Goal: Task Accomplishment & Management: Use online tool/utility

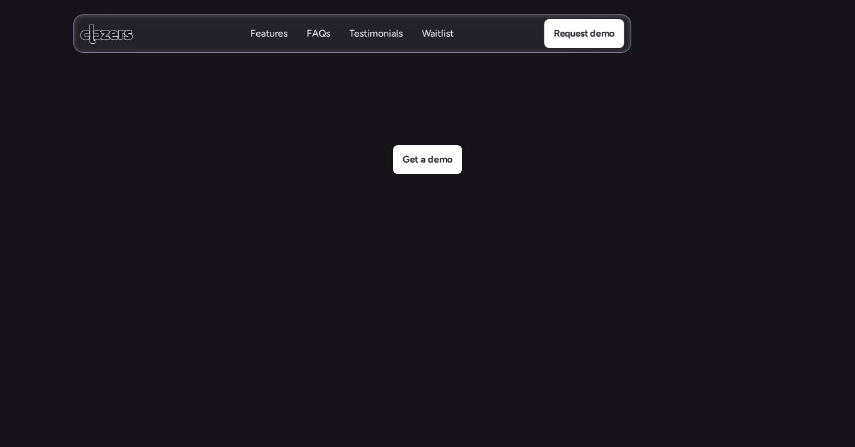
scroll to position [5183, 0]
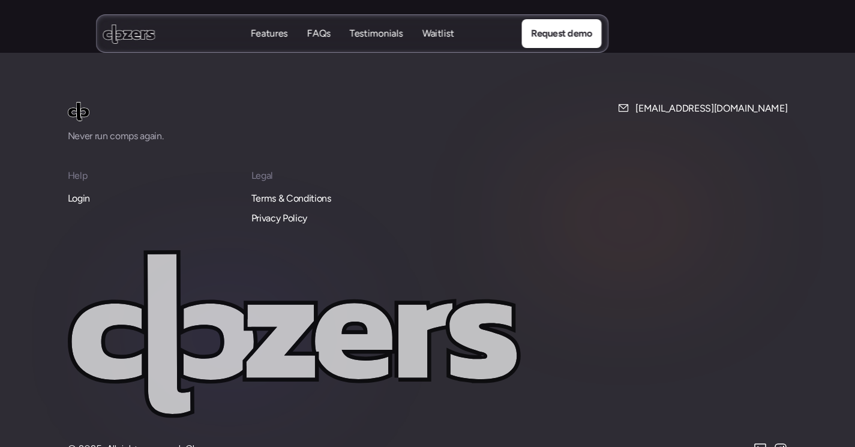
click at [83, 191] on p "Login" at bounding box center [79, 199] width 22 height 16
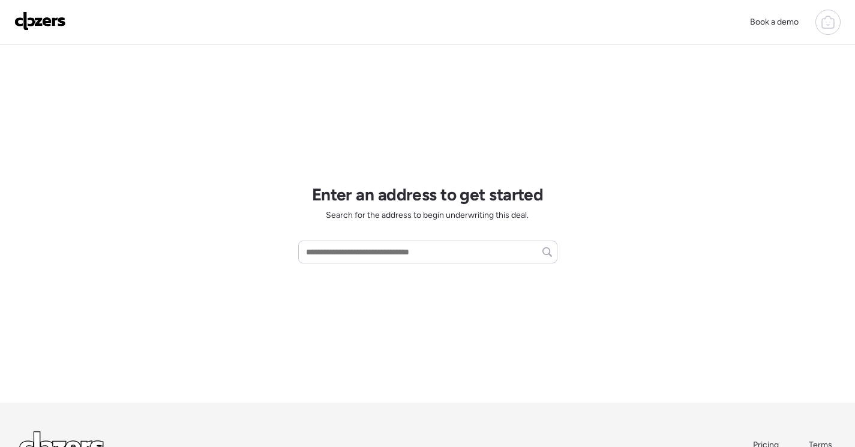
click at [832, 25] on icon at bounding box center [828, 22] width 14 height 14
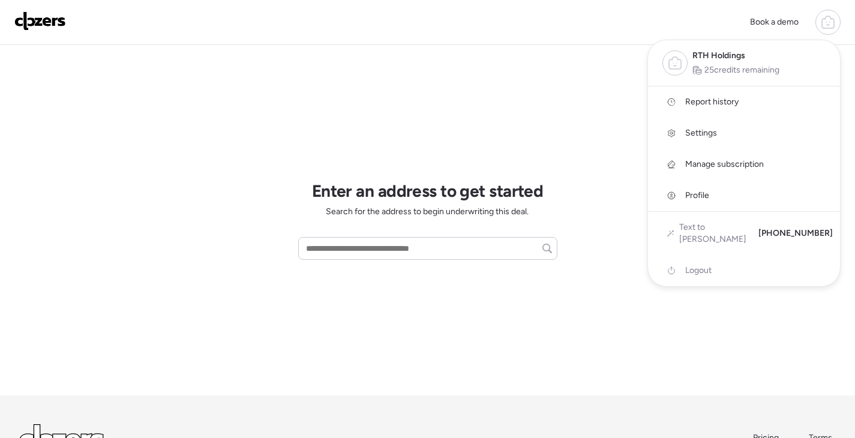
click at [578, 113] on div at bounding box center [427, 185] width 855 height 438
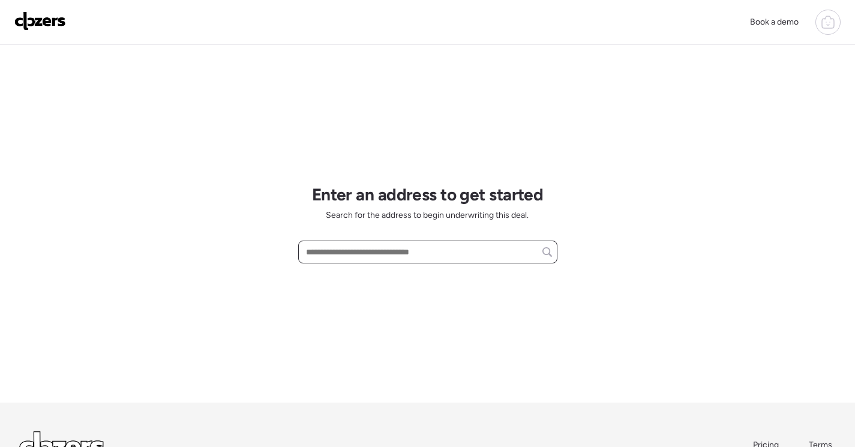
click at [397, 246] on input "text" at bounding box center [428, 252] width 248 height 17
paste input "**********"
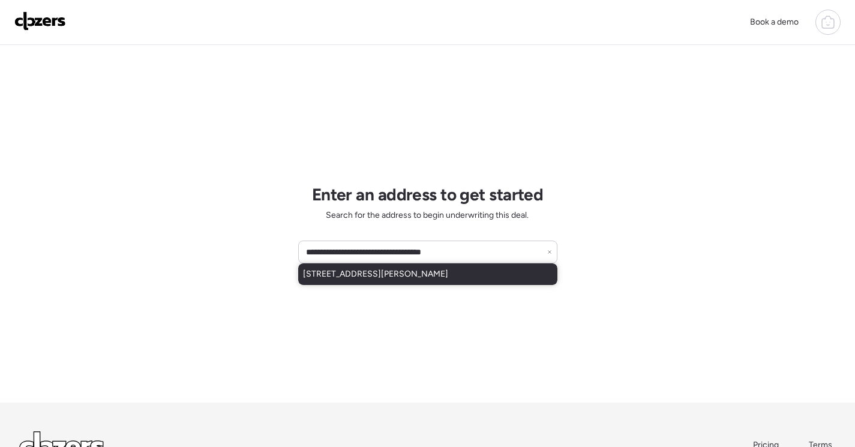
click at [432, 275] on span "[STREET_ADDRESS][PERSON_NAME]" at bounding box center [375, 274] width 145 height 12
type input "**********"
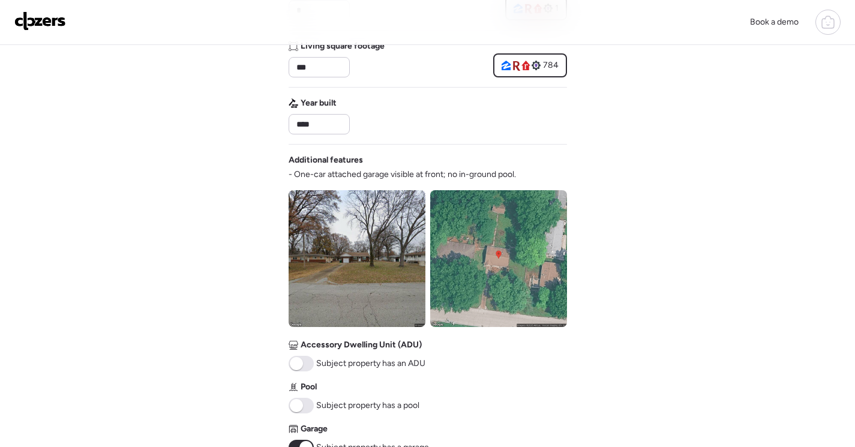
scroll to position [300, 0]
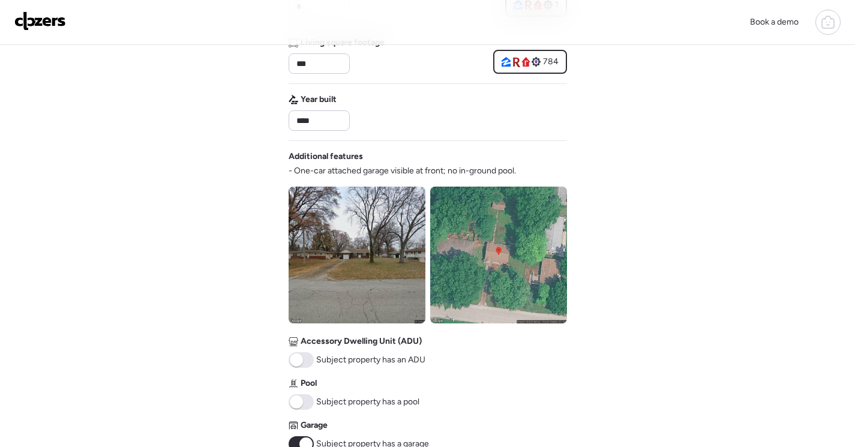
click at [399, 234] on img at bounding box center [357, 255] width 137 height 137
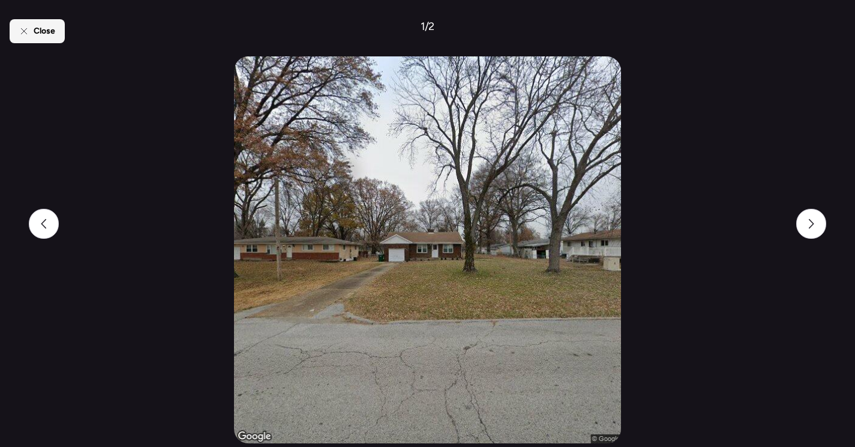
click at [34, 37] on div "Close" at bounding box center [37, 31] width 55 height 24
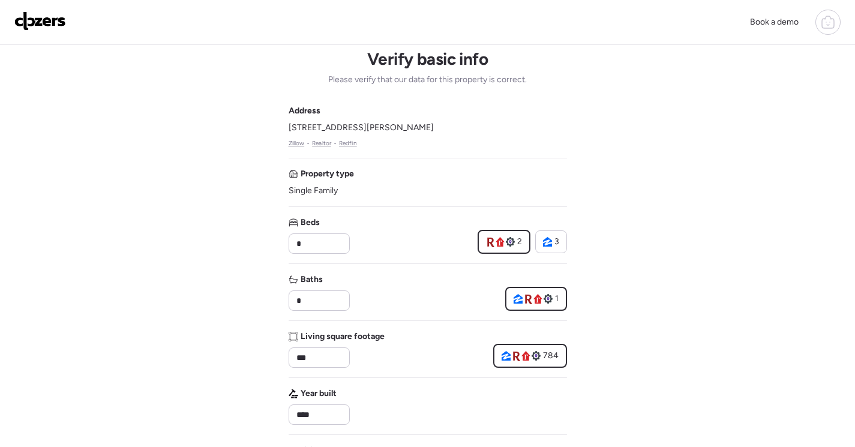
scroll to position [0, 0]
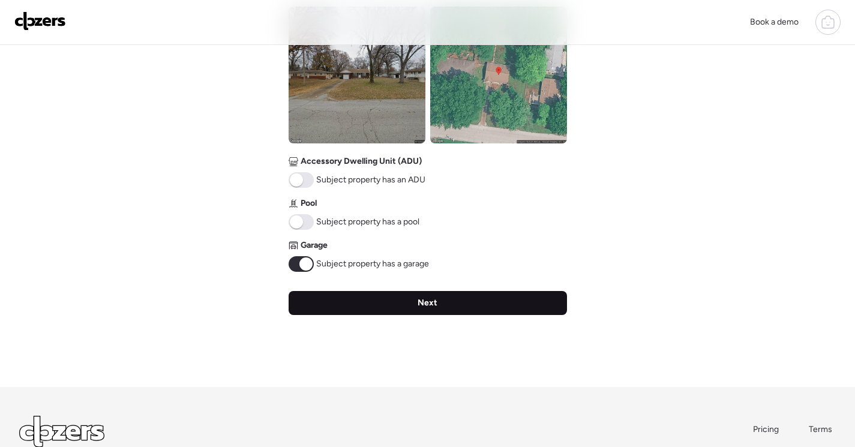
click at [505, 313] on div "Next" at bounding box center [428, 303] width 278 height 24
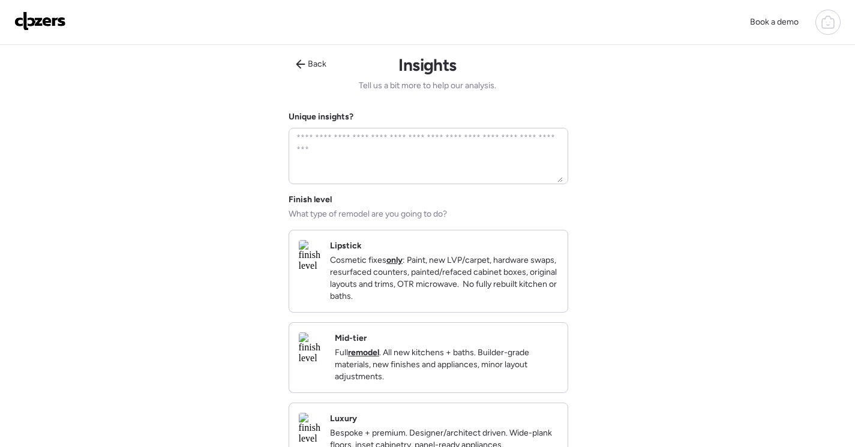
click at [508, 357] on div "Mid-tier Full remodel . All new kitchens + baths. Builder-grade materials, new …" at bounding box center [446, 357] width 223 height 50
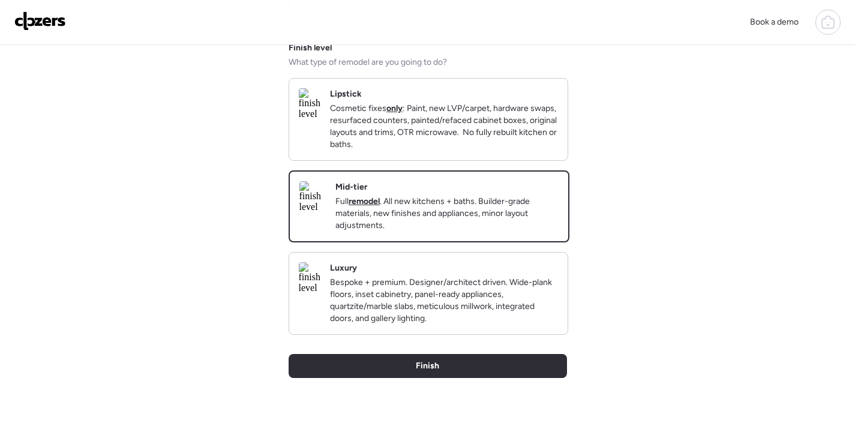
scroll to position [180, 0]
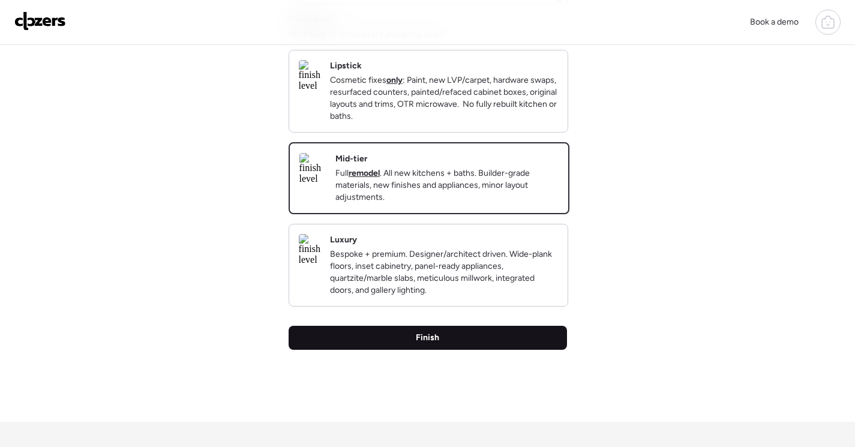
click at [422, 344] on span "Finish" at bounding box center [427, 338] width 23 height 12
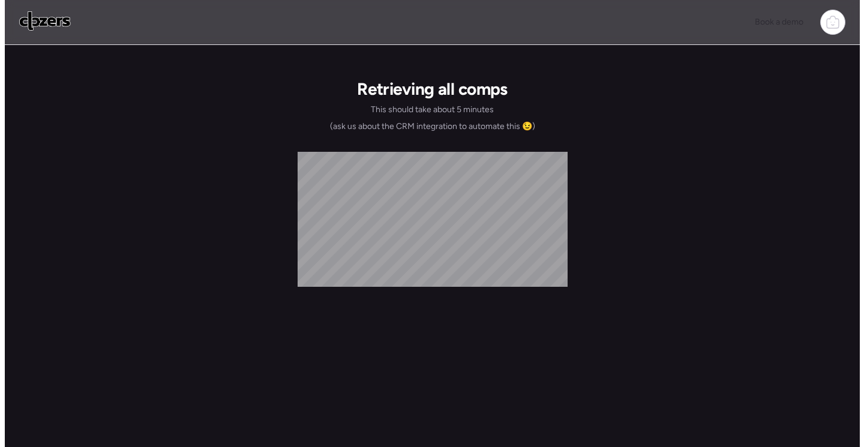
scroll to position [0, 0]
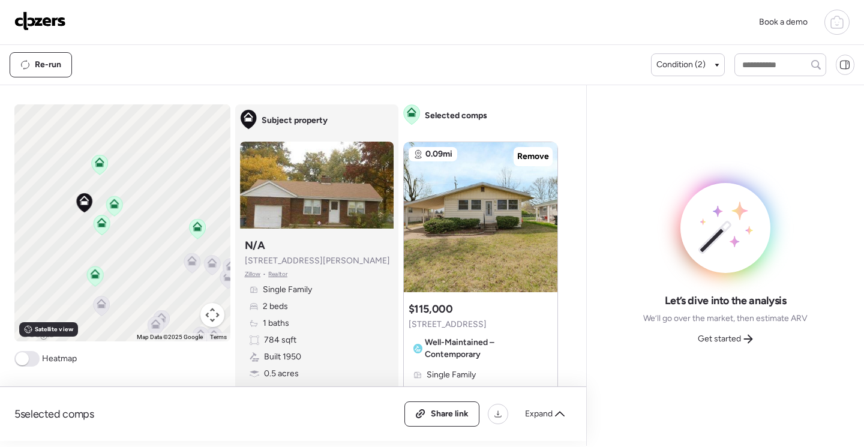
drag, startPoint x: 165, startPoint y: 227, endPoint x: 152, endPoint y: 266, distance: 41.2
click at [152, 267] on div "To activate drag with keyboard, press Alt + Enter. Once in keyboard drag state,…" at bounding box center [122, 222] width 216 height 237
click at [95, 166] on icon at bounding box center [98, 162] width 16 height 20
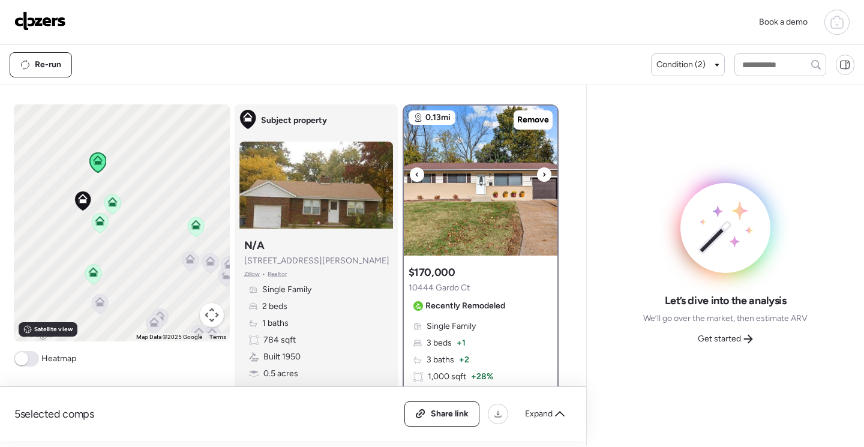
click at [482, 203] on img at bounding box center [481, 181] width 154 height 150
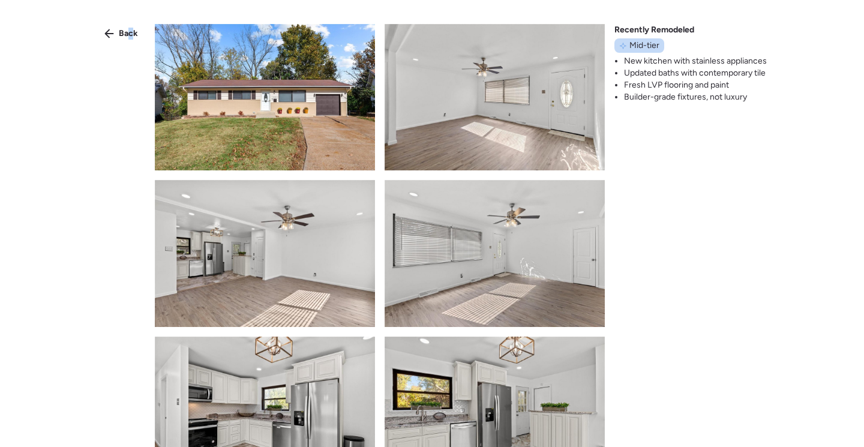
click at [130, 34] on span "Back" at bounding box center [128, 34] width 19 height 12
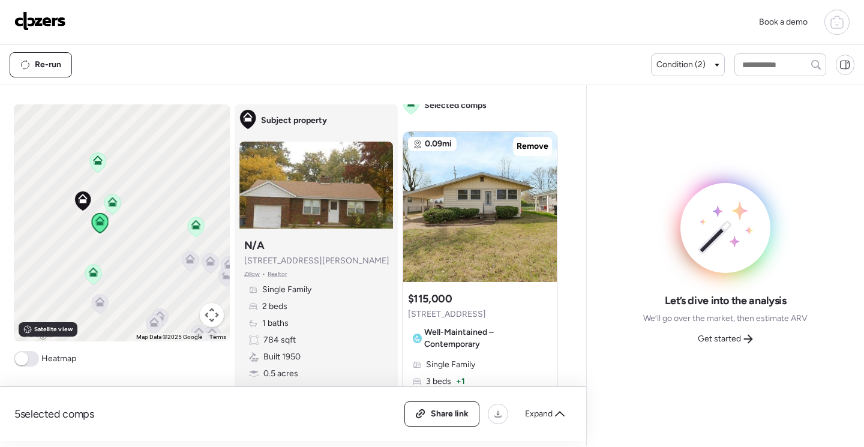
scroll to position [540, 0]
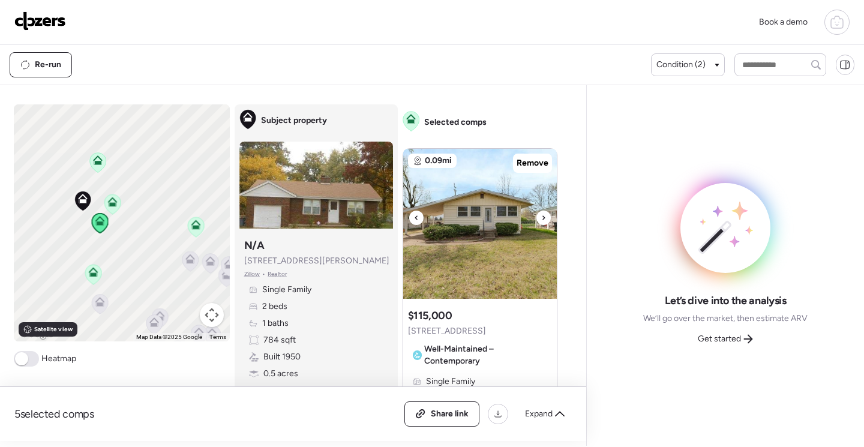
click at [518, 268] on img at bounding box center [480, 224] width 154 height 150
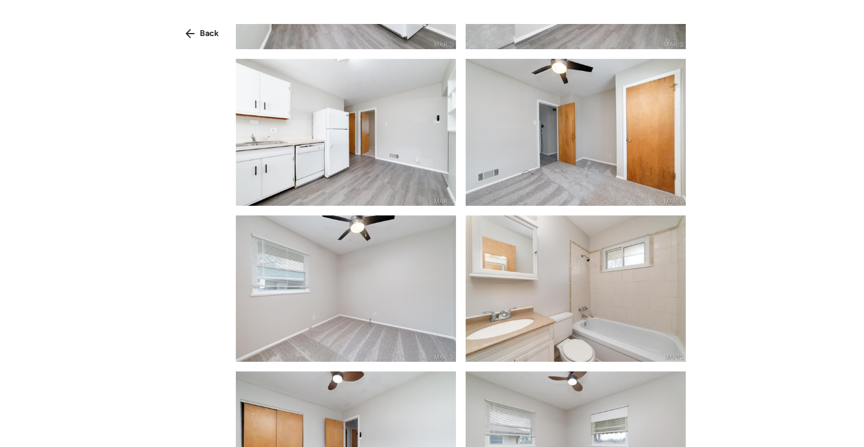
scroll to position [300, 0]
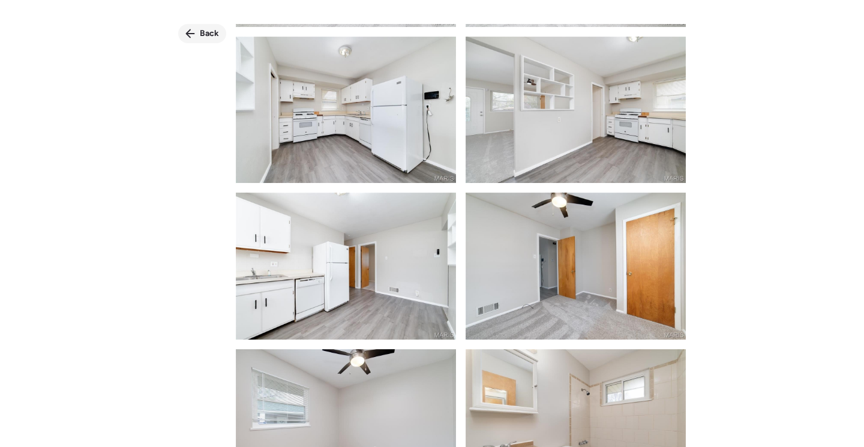
click at [203, 28] on span "Back" at bounding box center [209, 34] width 19 height 12
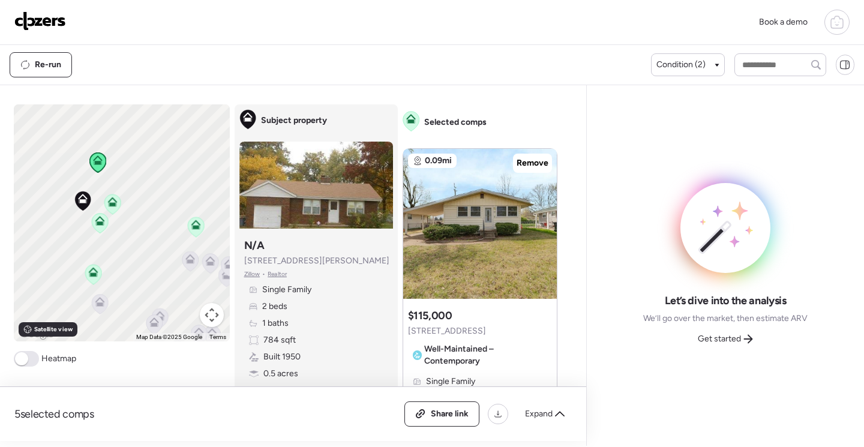
click at [95, 225] on icon at bounding box center [99, 223] width 8 height 4
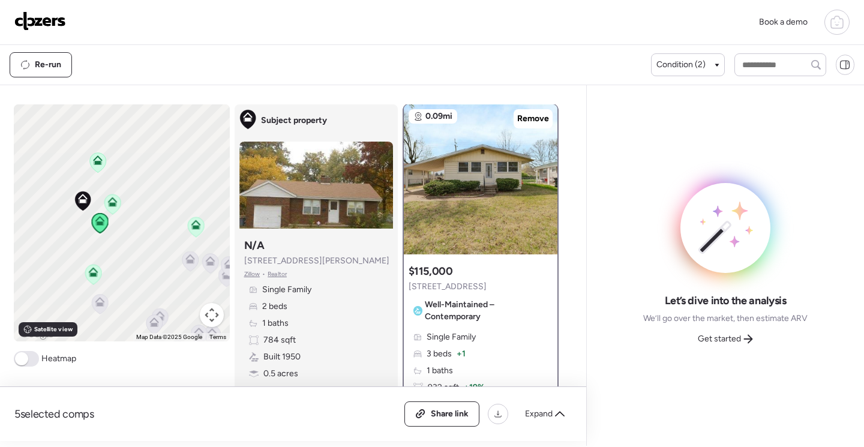
scroll to position [0, 0]
click at [89, 270] on icon at bounding box center [92, 269] width 9 height 5
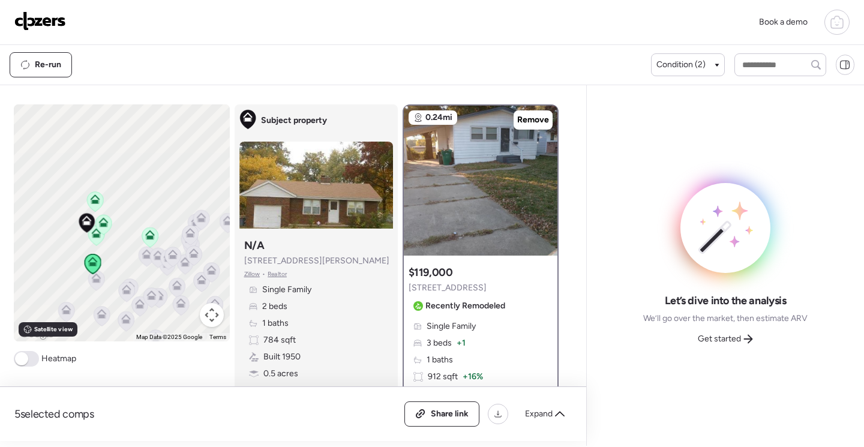
click at [146, 239] on icon at bounding box center [150, 237] width 8 height 4
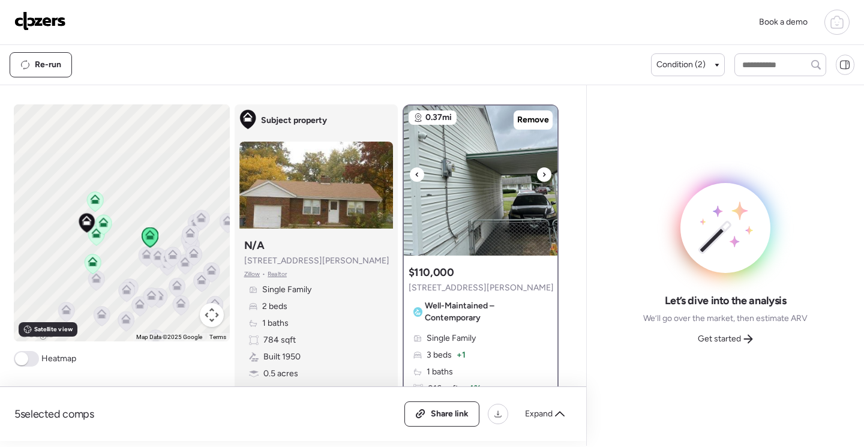
click at [500, 210] on img at bounding box center [481, 181] width 154 height 150
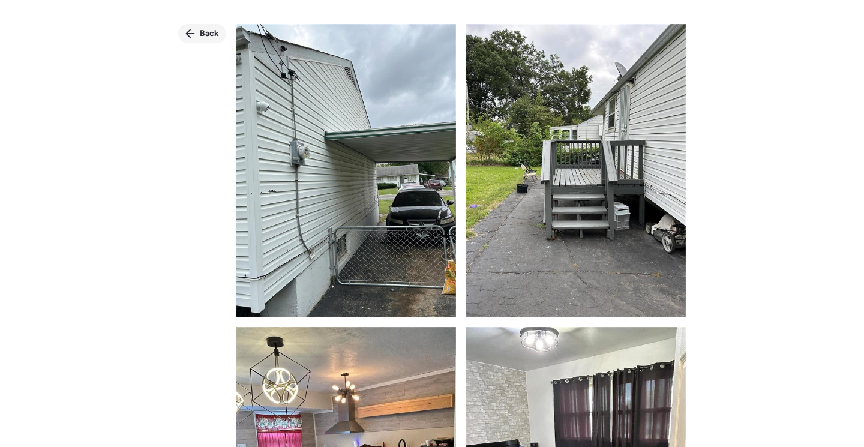
click at [195, 30] on icon at bounding box center [190, 34] width 10 height 10
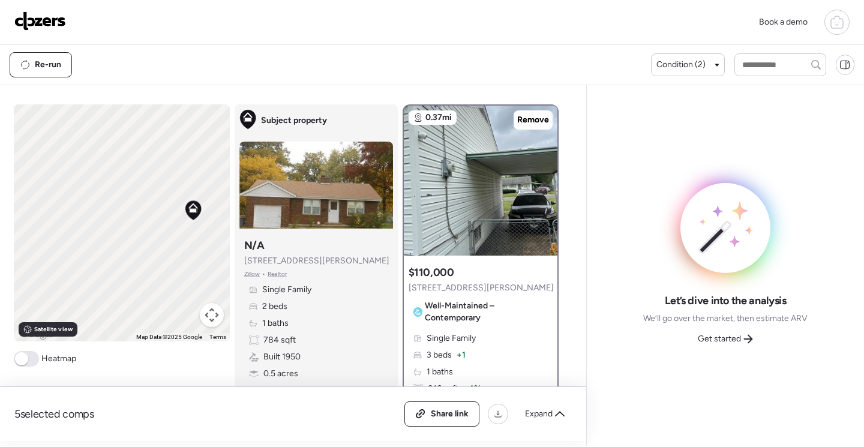
drag, startPoint x: 117, startPoint y: 238, endPoint x: 57, endPoint y: 226, distance: 61.3
click at [0, 232] on div "5 selected comps All (5) ARV (5) As-is (0) Share link Expand Comps list To navi…" at bounding box center [290, 263] width 581 height 356
drag, startPoint x: 112, startPoint y: 265, endPoint x: 61, endPoint y: 268, distance: 51.1
click at [61, 269] on div "To activate drag with keyboard, press Alt + Enter. Once in keyboard drag state,…" at bounding box center [122, 222] width 216 height 237
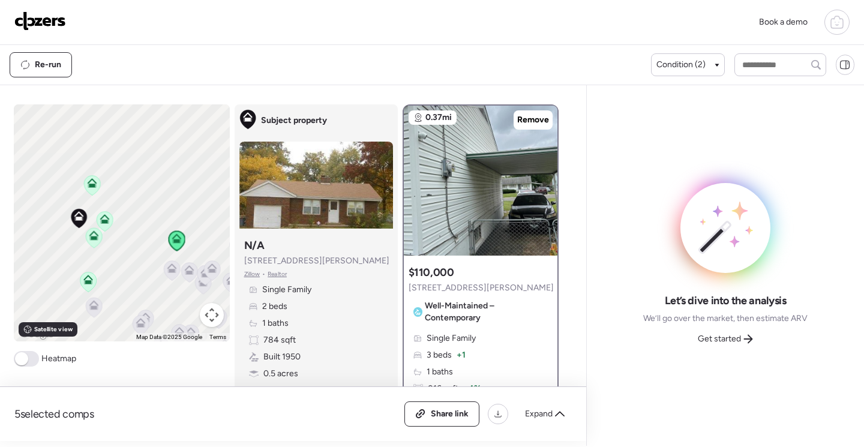
drag, startPoint x: 74, startPoint y: 259, endPoint x: 54, endPoint y: 265, distance: 21.1
click at [54, 265] on div "To activate drag with keyboard, press Alt + Enter. Once in keyboard drag state,…" at bounding box center [122, 222] width 216 height 237
click at [62, 262] on div "To activate drag with keyboard, press Alt + Enter. Once in keyboard drag state,…" at bounding box center [122, 222] width 216 height 237
click at [179, 243] on icon at bounding box center [182, 244] width 8 height 4
drag, startPoint x: 155, startPoint y: 238, endPoint x: 83, endPoint y: 70, distance: 182.8
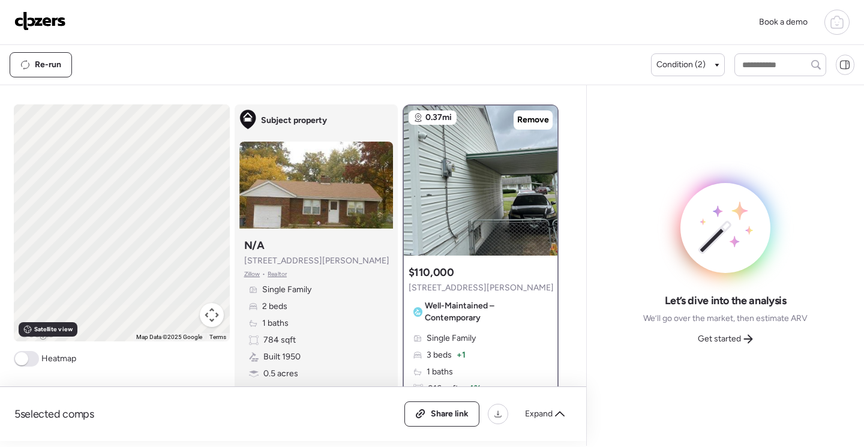
click at [83, 70] on div "Book a demo Kept comps All (5) ARV (5) As-is (0) Novation (0) 0.09mi Remove $11…" at bounding box center [432, 223] width 864 height 446
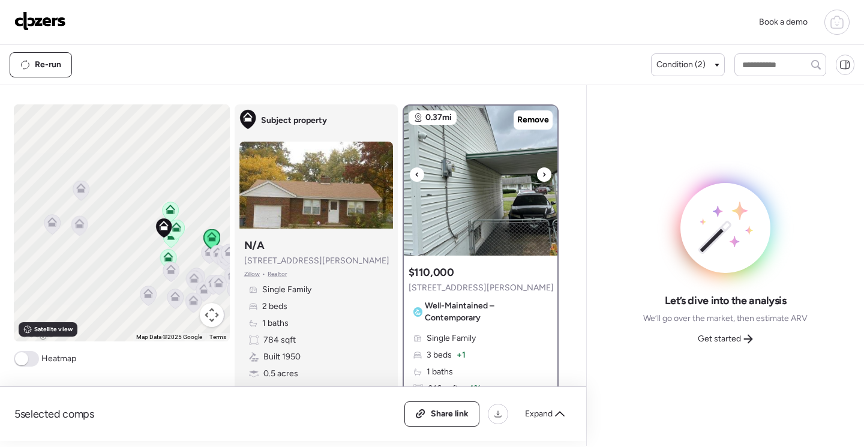
click at [542, 178] on icon at bounding box center [544, 174] width 5 height 14
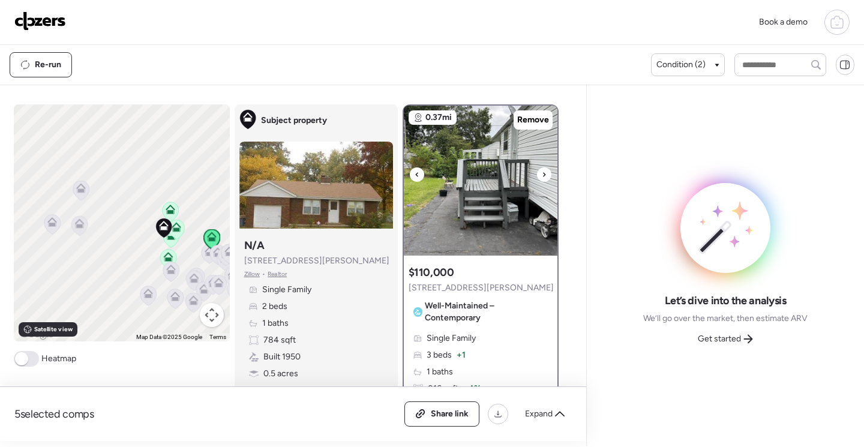
click at [542, 178] on icon at bounding box center [544, 174] width 5 height 14
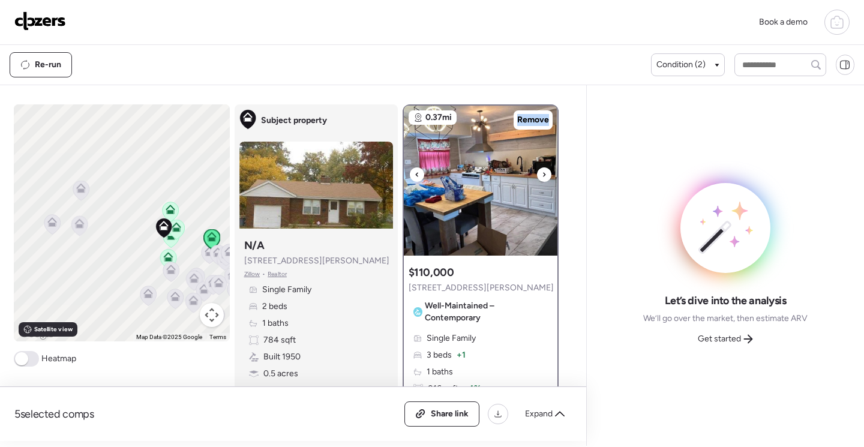
click at [542, 178] on icon at bounding box center [544, 174] width 5 height 14
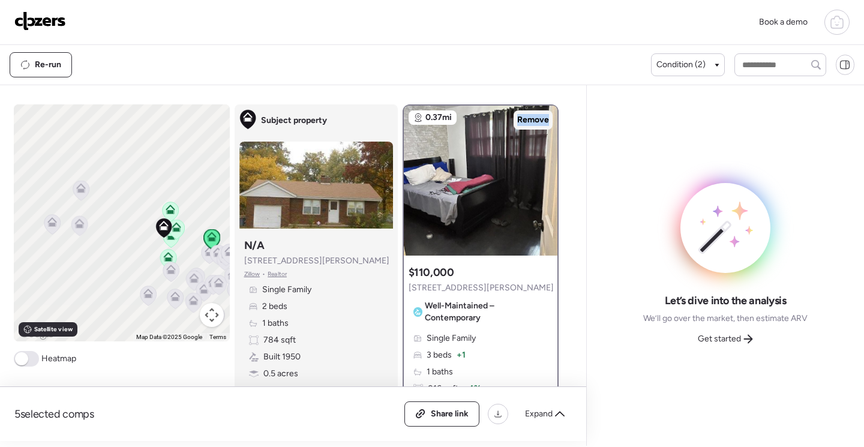
drag, startPoint x: 538, startPoint y: 178, endPoint x: 522, endPoint y: 121, distance: 58.7
click at [522, 121] on span "Remove" at bounding box center [533, 120] width 32 height 12
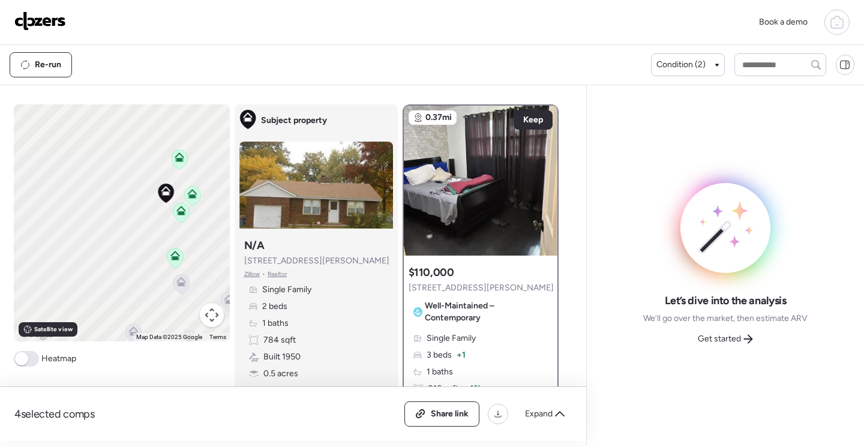
drag, startPoint x: 200, startPoint y: 263, endPoint x: 224, endPoint y: 176, distance: 89.8
click at [226, 176] on div "To navigate the map with touch gestures double-tap and hold your finger on the …" at bounding box center [291, 272] width 554 height 337
click at [170, 215] on icon at bounding box center [174, 213] width 9 height 5
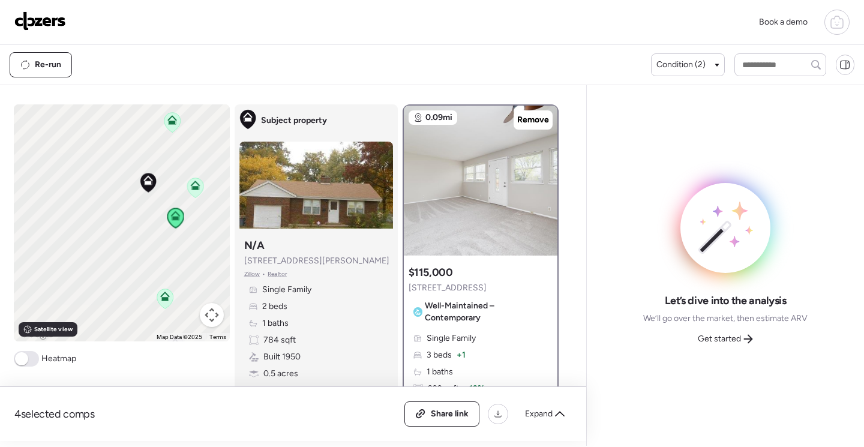
click at [161, 300] on icon at bounding box center [165, 299] width 8 height 4
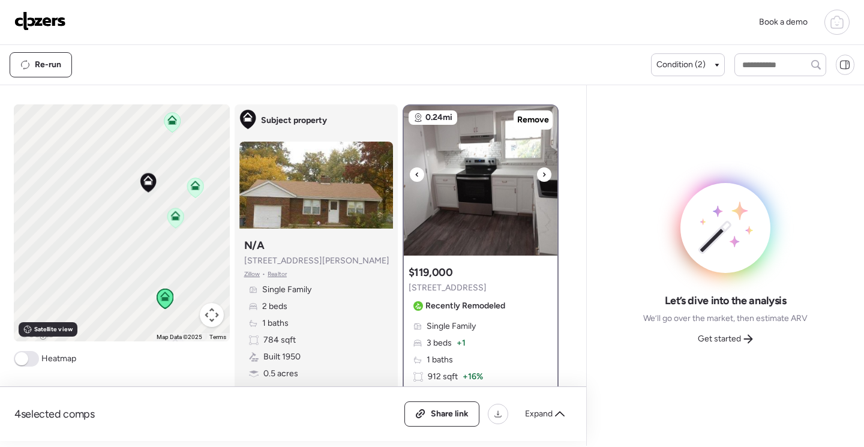
click at [544, 173] on div at bounding box center [544, 174] width 14 height 14
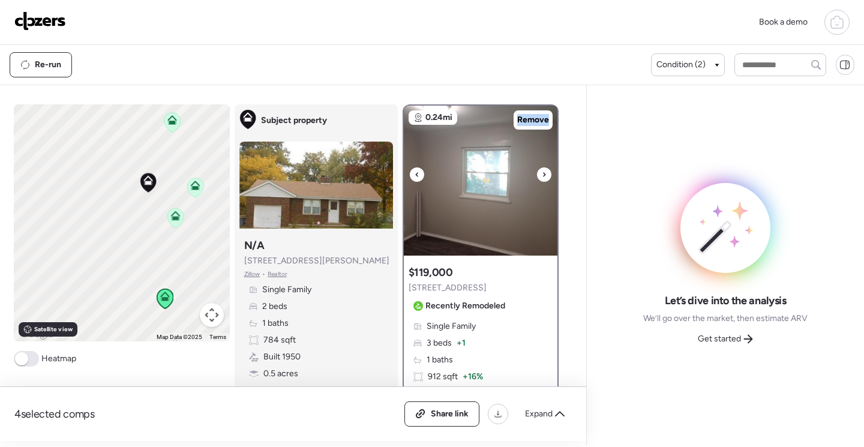
click at [544, 173] on div at bounding box center [544, 174] width 14 height 14
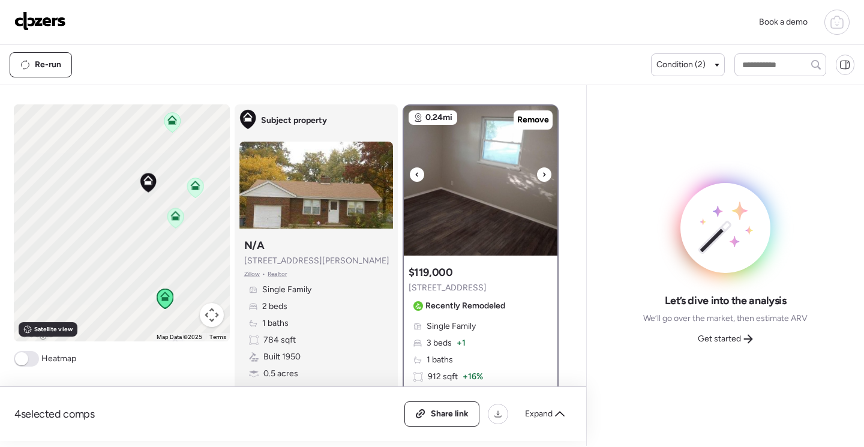
click at [543, 174] on icon at bounding box center [544, 174] width 2 height 4
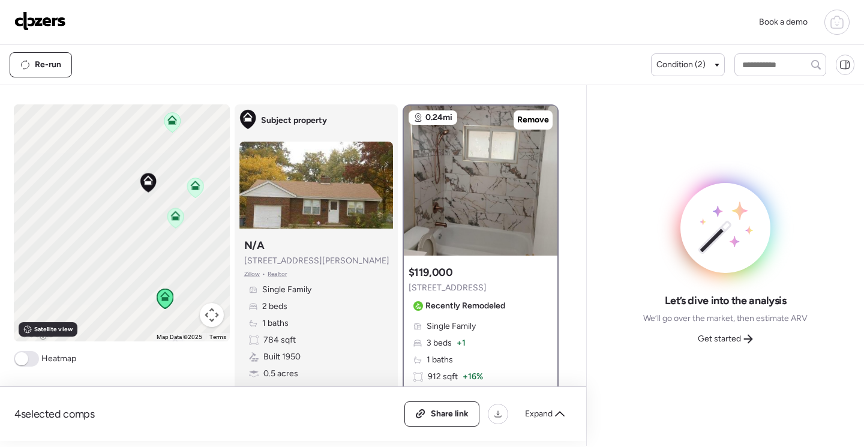
click at [168, 121] on icon at bounding box center [172, 123] width 8 height 4
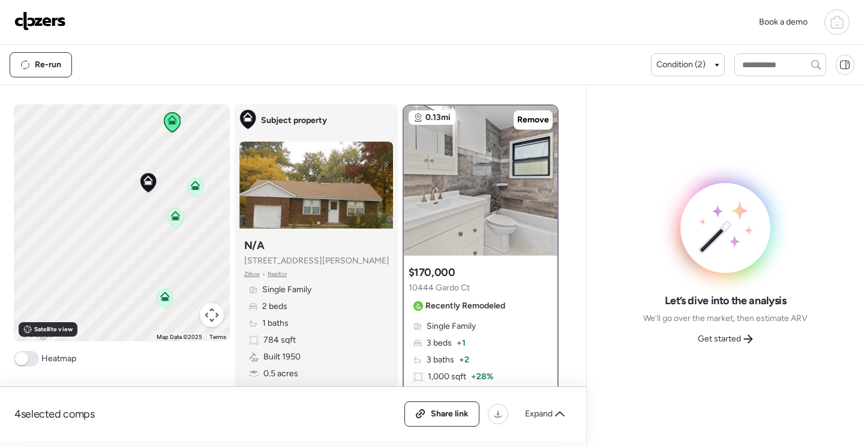
click at [172, 217] on icon at bounding box center [175, 218] width 8 height 4
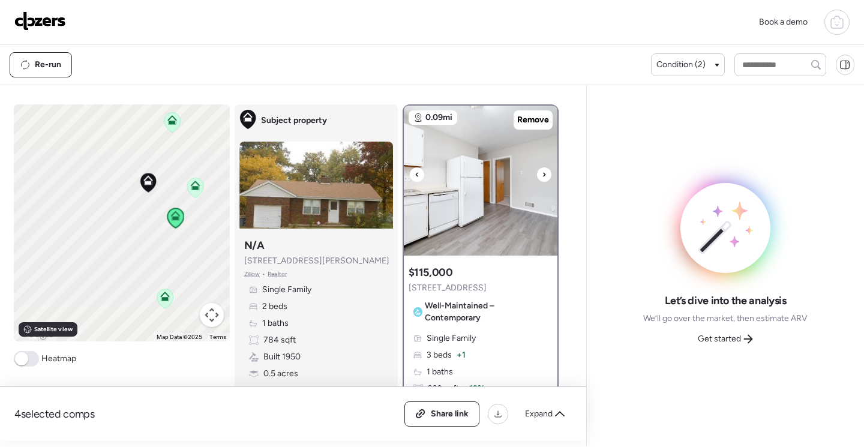
click at [504, 185] on img at bounding box center [481, 181] width 154 height 150
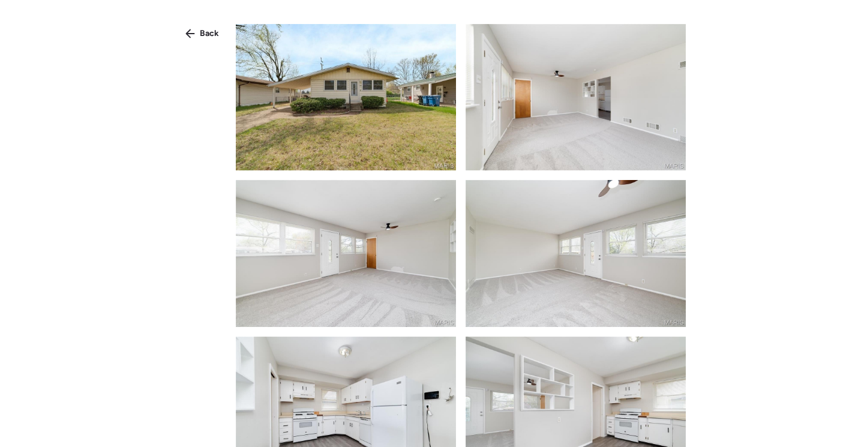
click at [365, 130] on img at bounding box center [346, 97] width 220 height 146
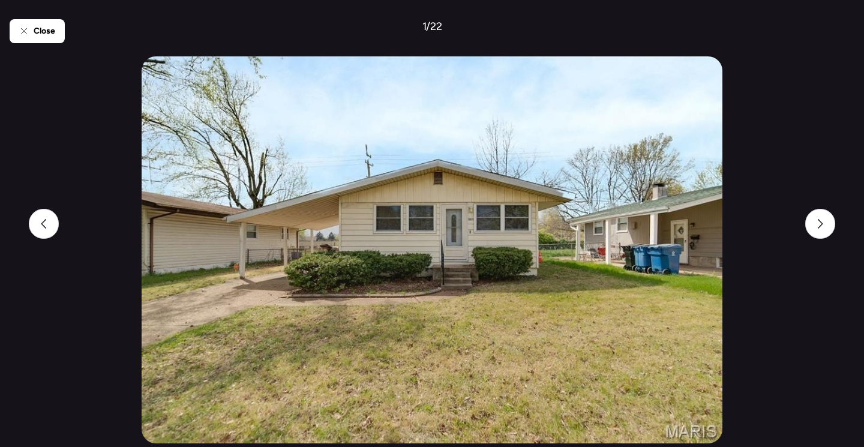
drag, startPoint x: 807, startPoint y: 222, endPoint x: 806, endPoint y: 216, distance: 6.1
click at [806, 217] on div at bounding box center [820, 224] width 30 height 30
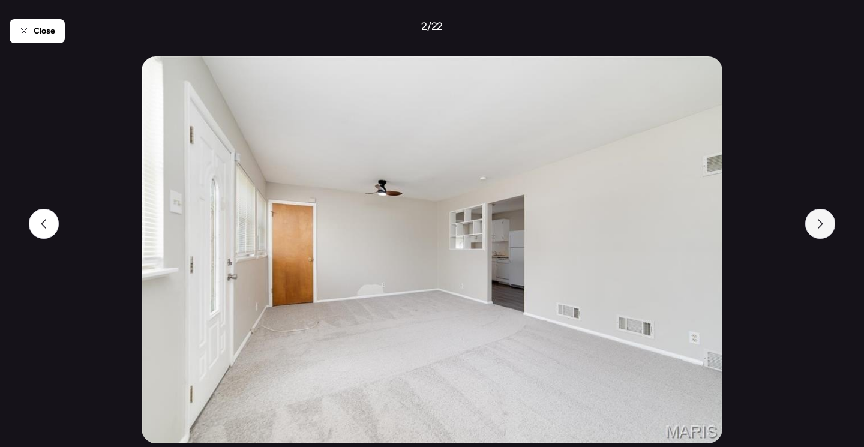
click at [820, 224] on icon at bounding box center [820, 224] width 10 height 10
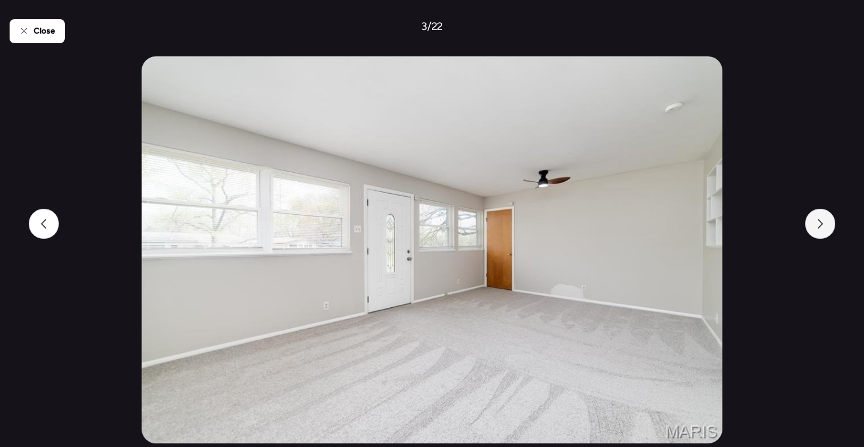
click at [821, 224] on icon at bounding box center [820, 224] width 10 height 10
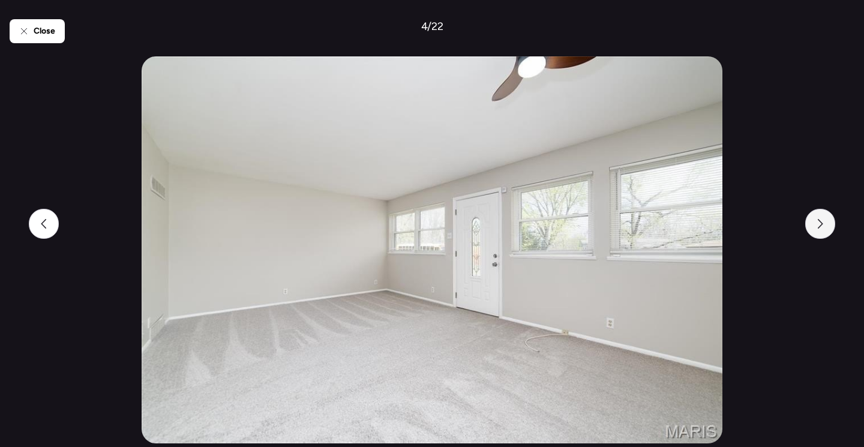
click at [821, 224] on icon at bounding box center [820, 224] width 10 height 10
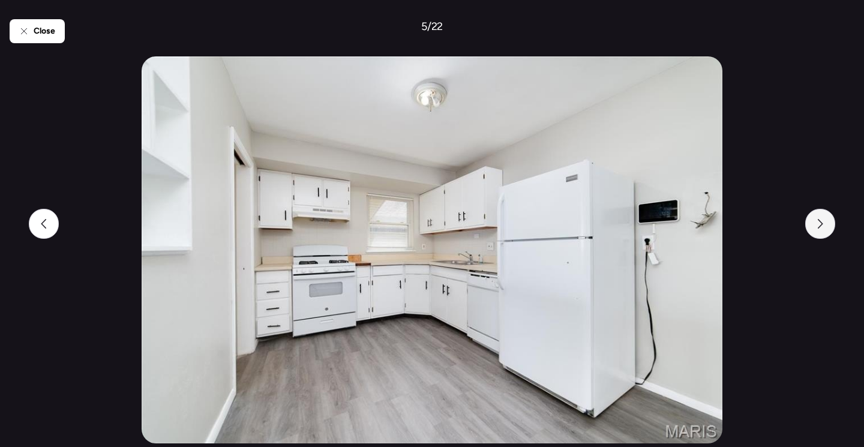
click at [822, 224] on icon at bounding box center [820, 224] width 10 height 10
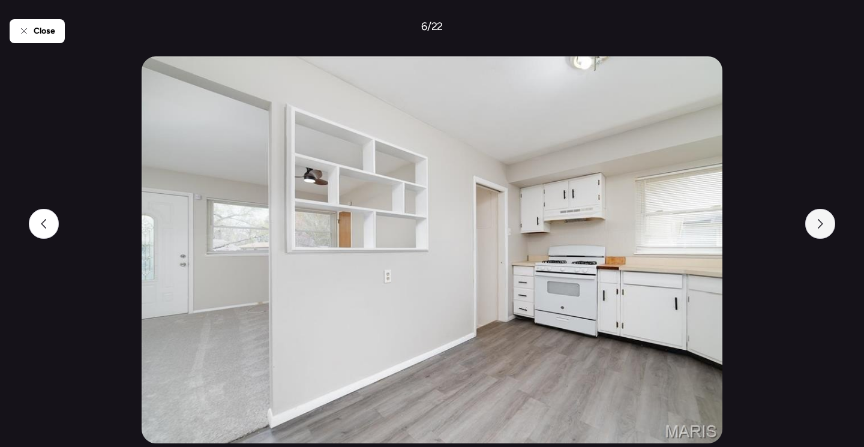
click at [822, 224] on icon at bounding box center [820, 224] width 5 height 10
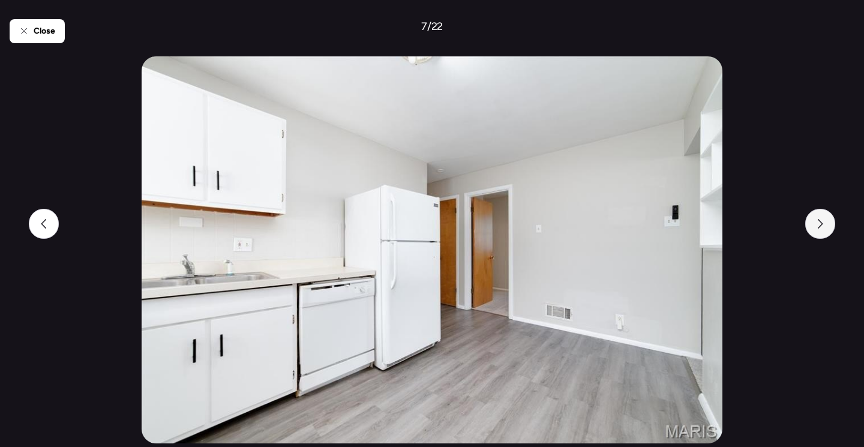
click at [823, 223] on icon at bounding box center [820, 224] width 10 height 10
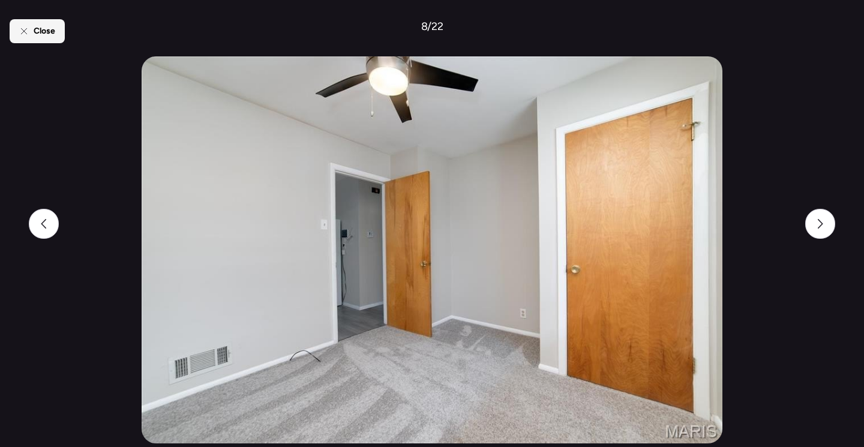
click at [37, 41] on div "Close" at bounding box center [37, 31] width 55 height 24
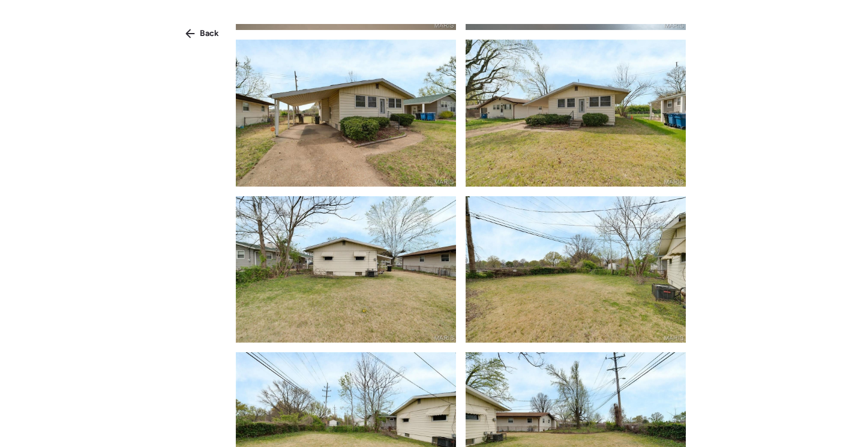
scroll to position [1253, 0]
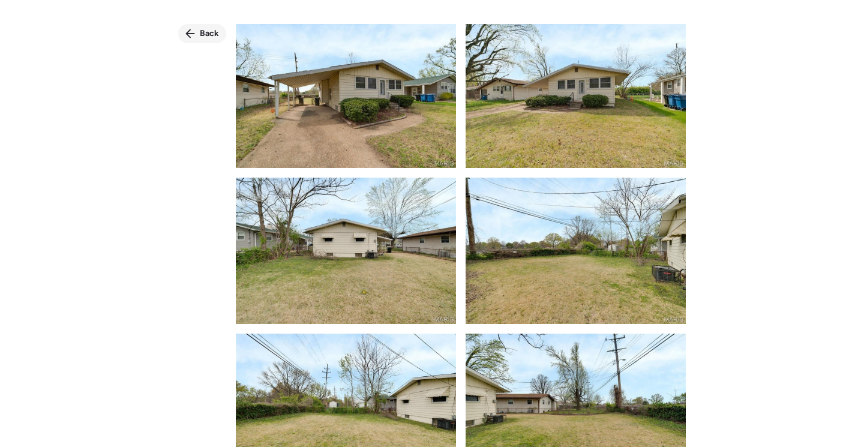
click at [203, 37] on span "Back" at bounding box center [209, 34] width 19 height 12
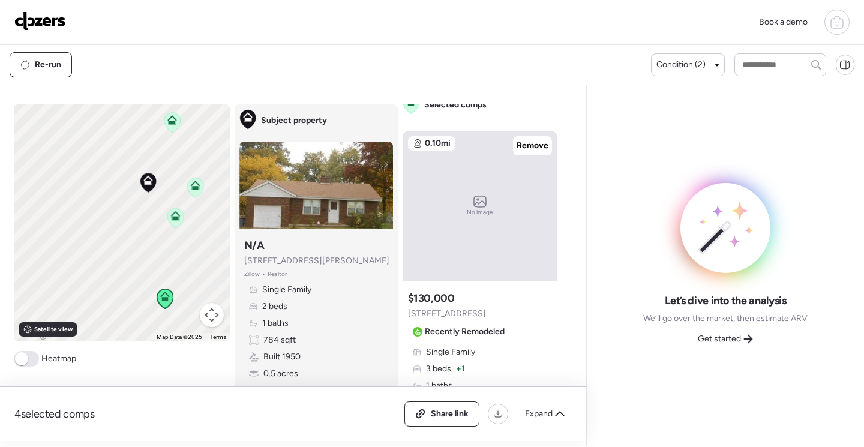
scroll to position [539, 0]
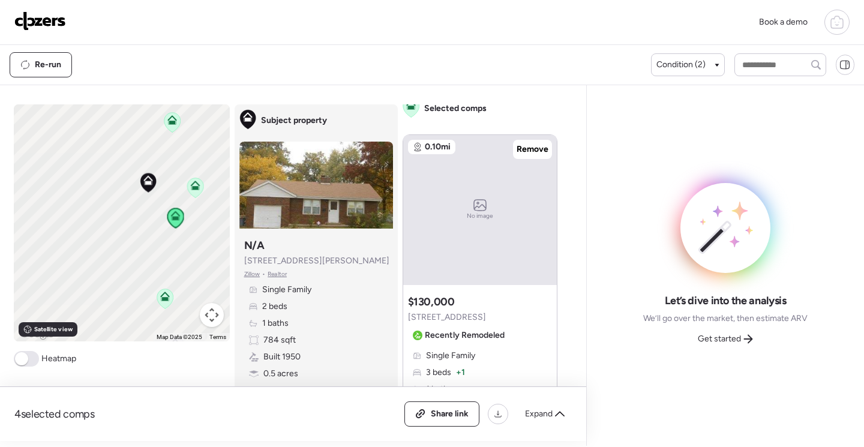
drag, startPoint x: 718, startPoint y: 341, endPoint x: 722, endPoint y: 348, distance: 8.3
click at [718, 341] on span "Get started" at bounding box center [719, 339] width 43 height 12
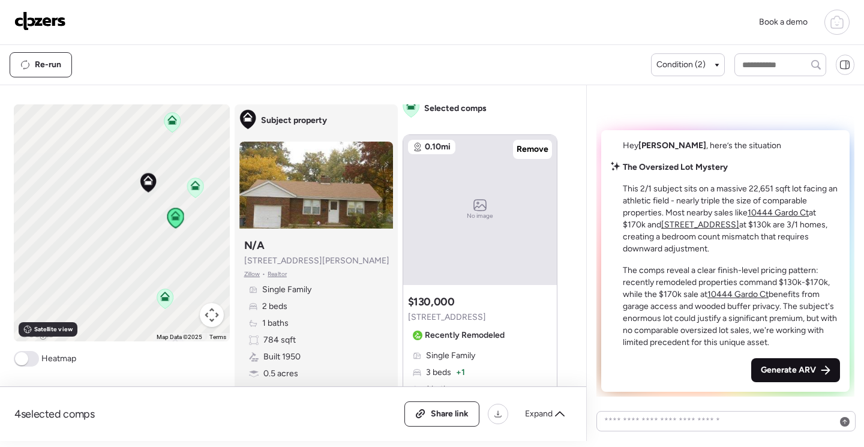
click at [779, 371] on span "Generate ARV" at bounding box center [788, 370] width 55 height 12
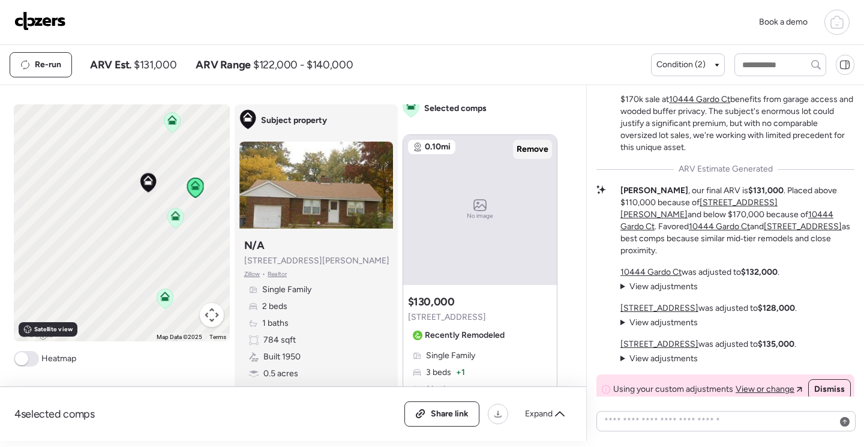
click at [527, 154] on span "Remove" at bounding box center [533, 149] width 32 height 12
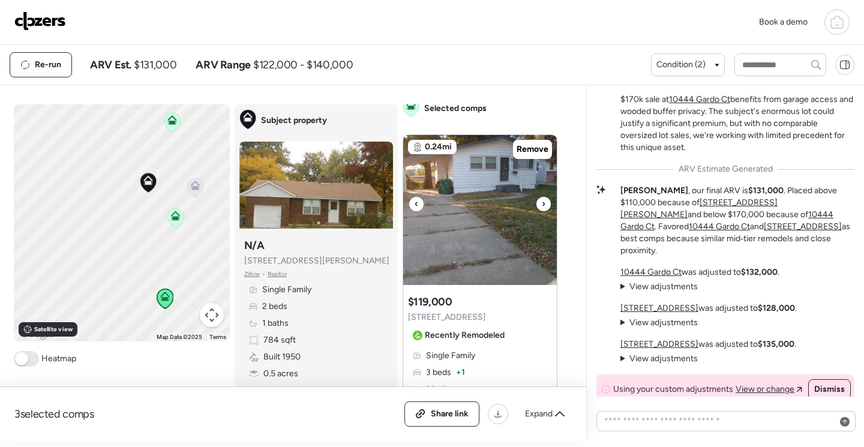
click at [490, 231] on img at bounding box center [480, 210] width 154 height 150
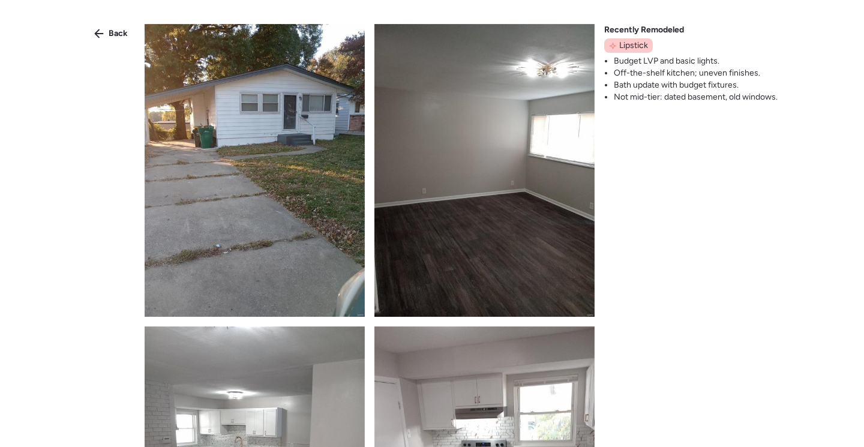
click at [315, 224] on img at bounding box center [255, 170] width 220 height 293
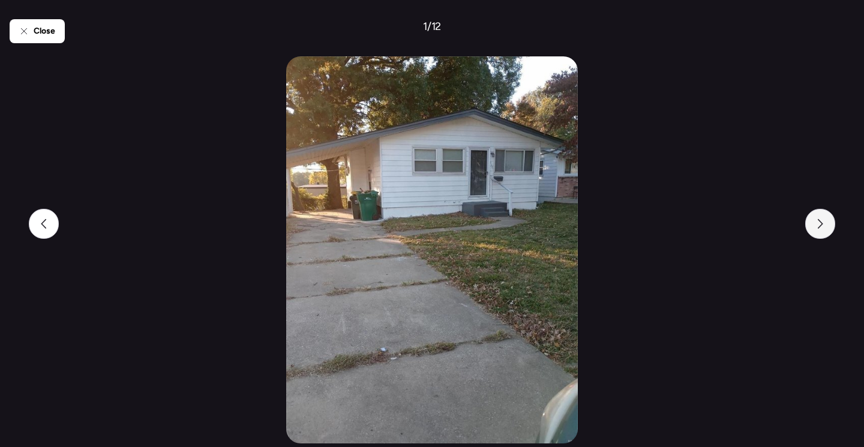
click at [819, 226] on icon at bounding box center [820, 224] width 10 height 10
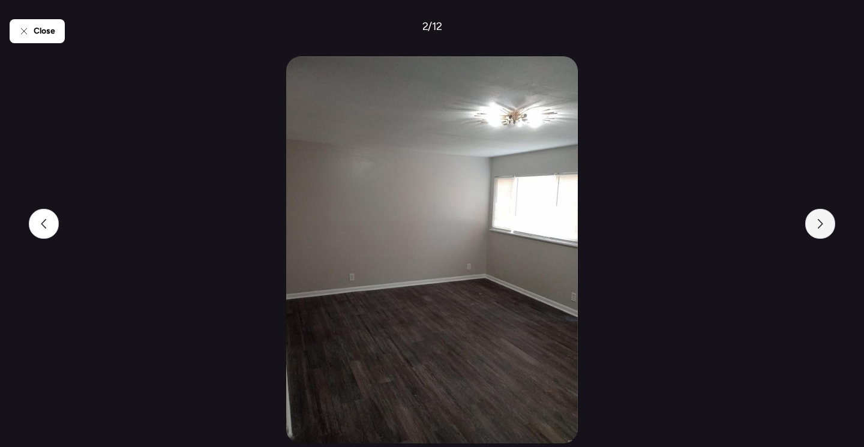
click at [819, 226] on icon at bounding box center [820, 224] width 10 height 10
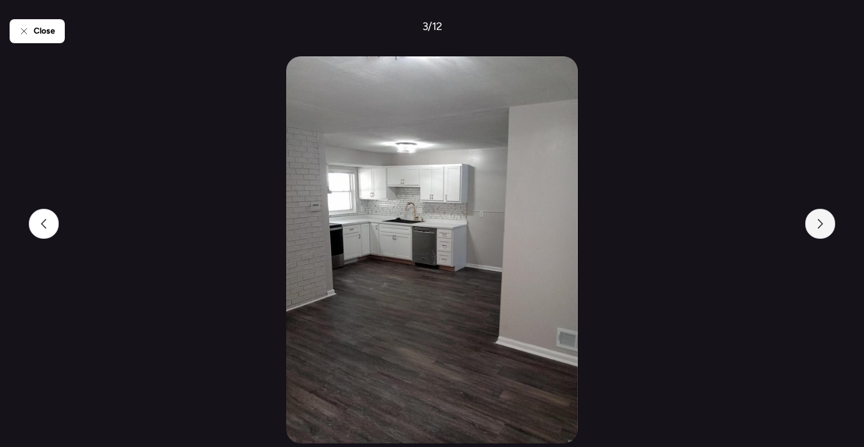
click at [819, 226] on icon at bounding box center [820, 224] width 10 height 10
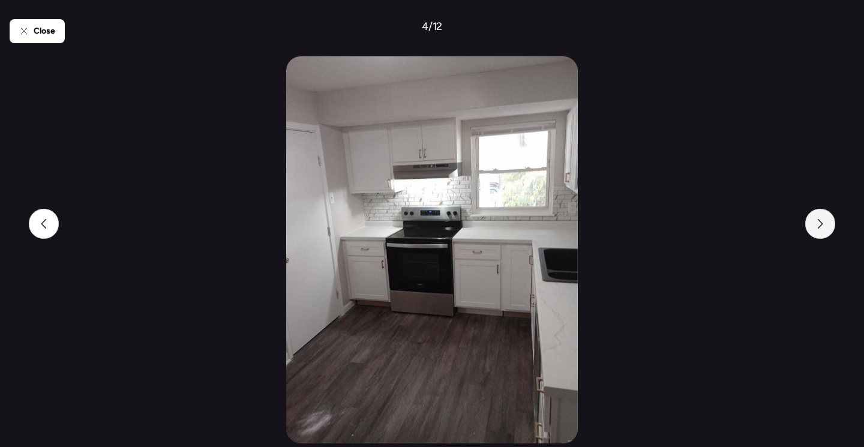
click at [819, 226] on icon at bounding box center [820, 224] width 10 height 10
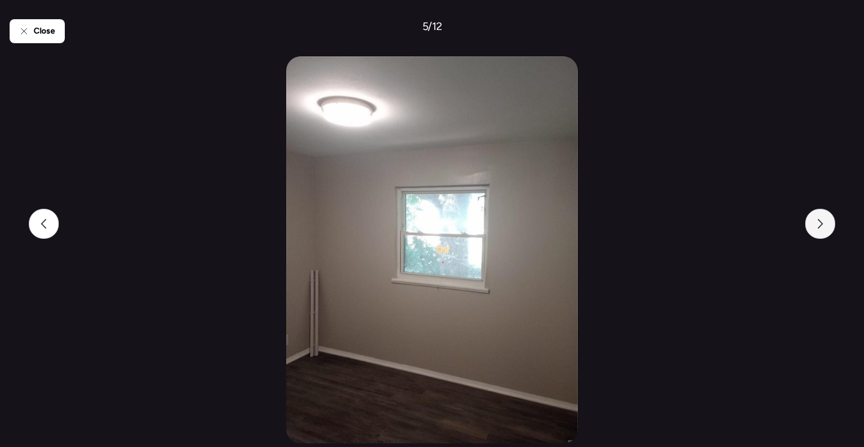
click at [819, 226] on icon at bounding box center [820, 224] width 10 height 10
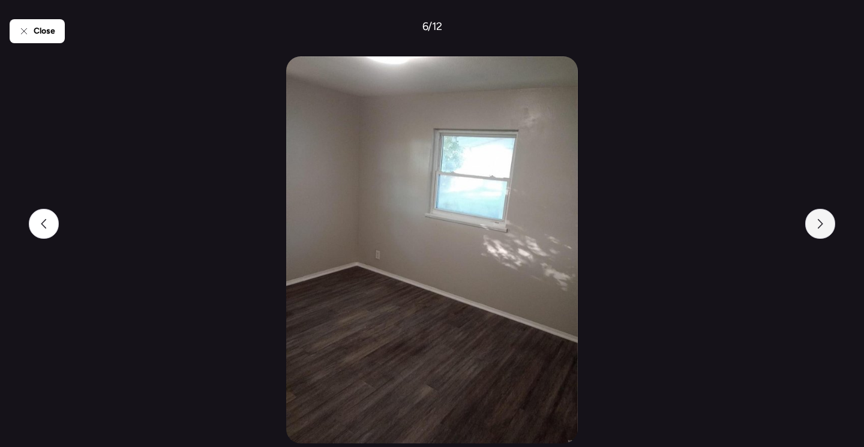
click at [819, 226] on icon at bounding box center [820, 224] width 10 height 10
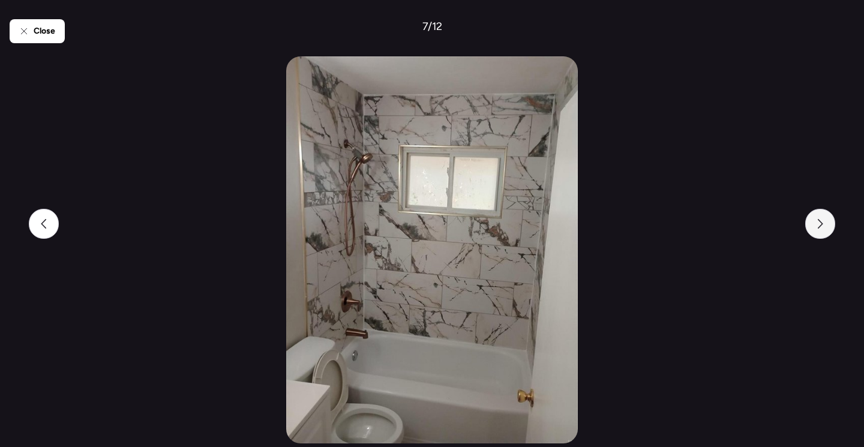
click at [820, 226] on icon at bounding box center [820, 224] width 10 height 10
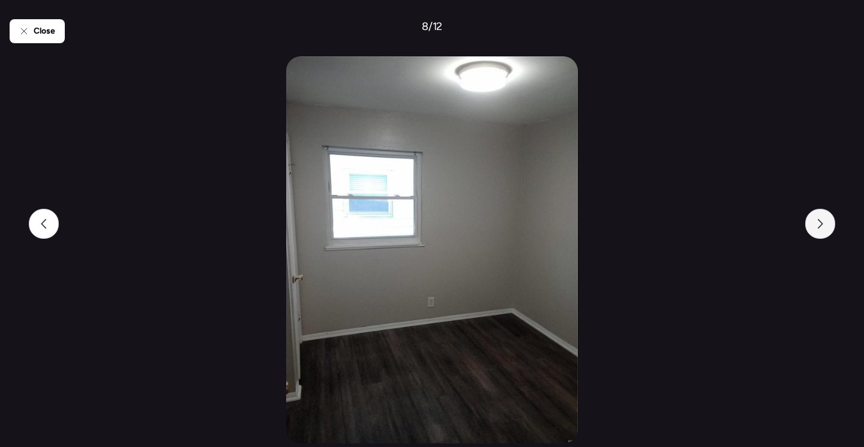
click at [820, 226] on icon at bounding box center [820, 224] width 10 height 10
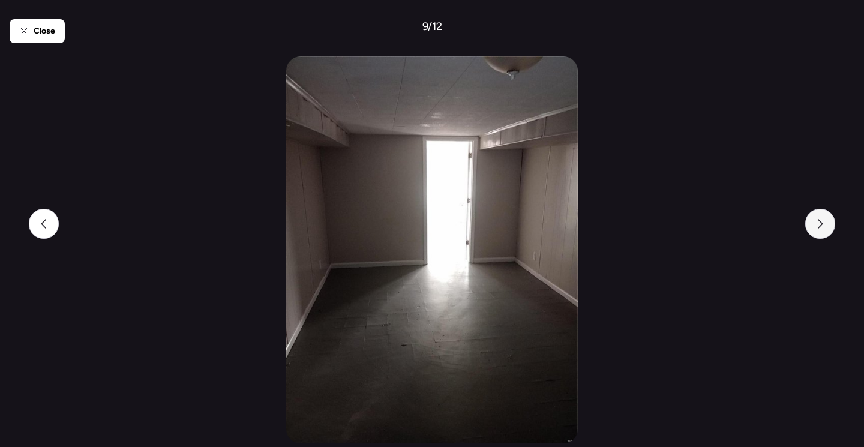
click at [820, 226] on icon at bounding box center [820, 224] width 10 height 10
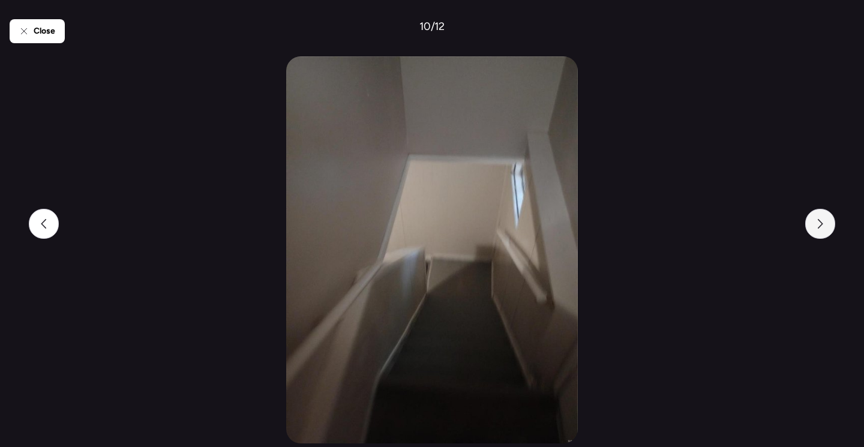
click at [821, 226] on icon at bounding box center [820, 224] width 5 height 10
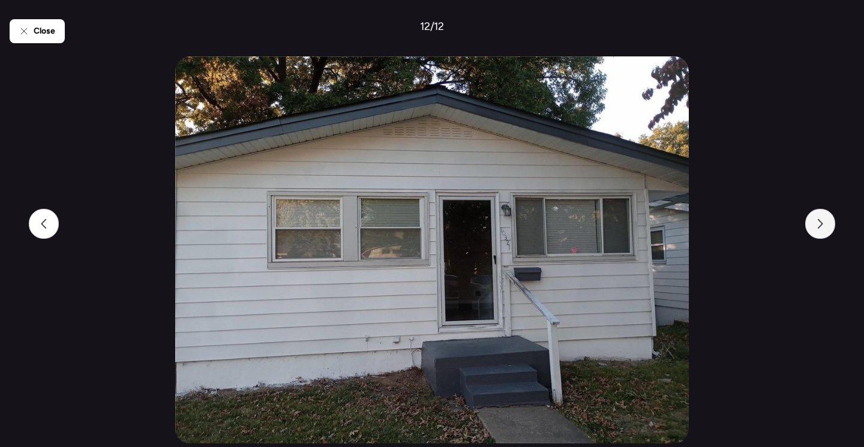
click at [821, 226] on icon at bounding box center [820, 224] width 10 height 10
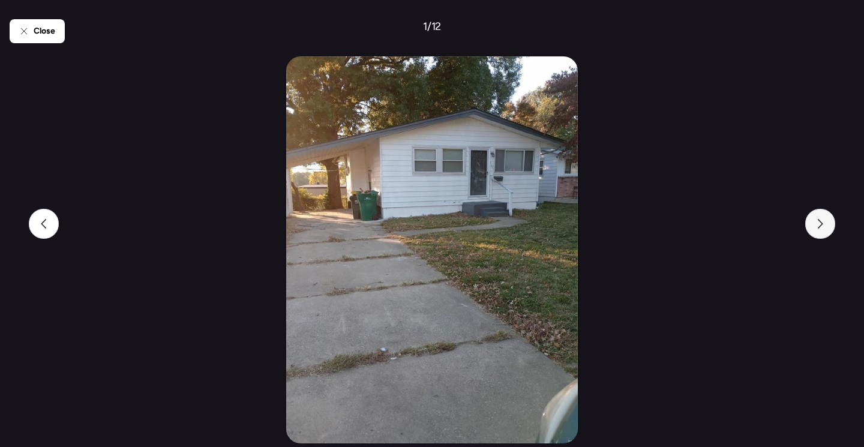
click at [821, 226] on icon at bounding box center [820, 224] width 10 height 10
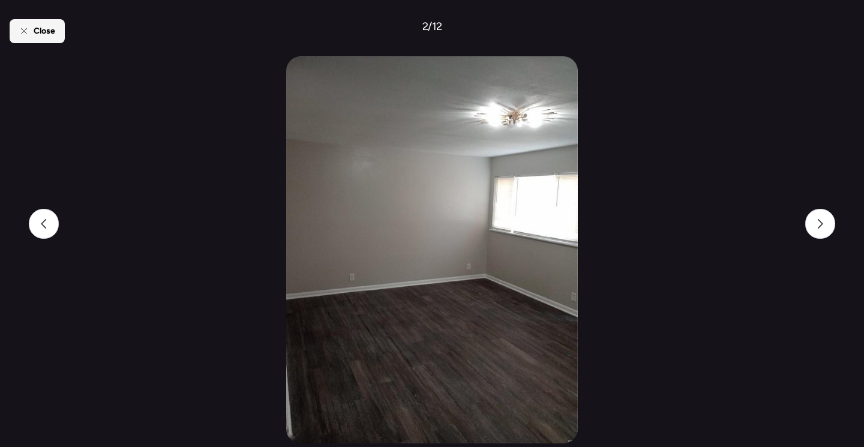
click at [43, 34] on span "Close" at bounding box center [45, 31] width 22 height 12
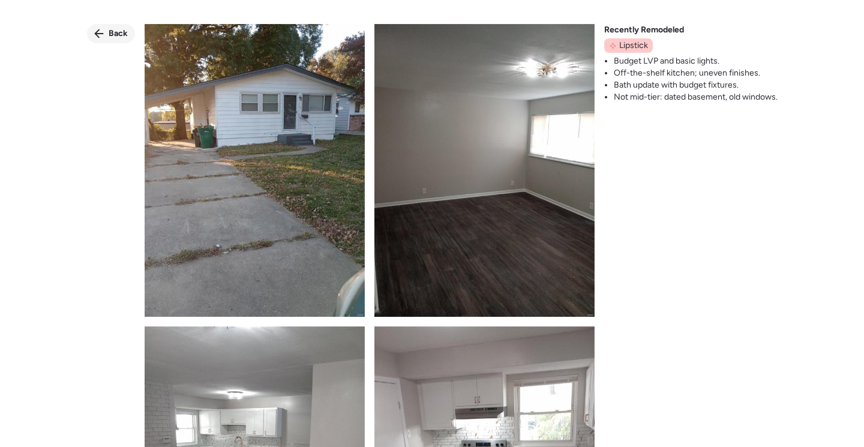
drag, startPoint x: 116, startPoint y: 34, endPoint x: 289, endPoint y: 104, distance: 187.1
click at [116, 34] on span "Back" at bounding box center [118, 34] width 19 height 12
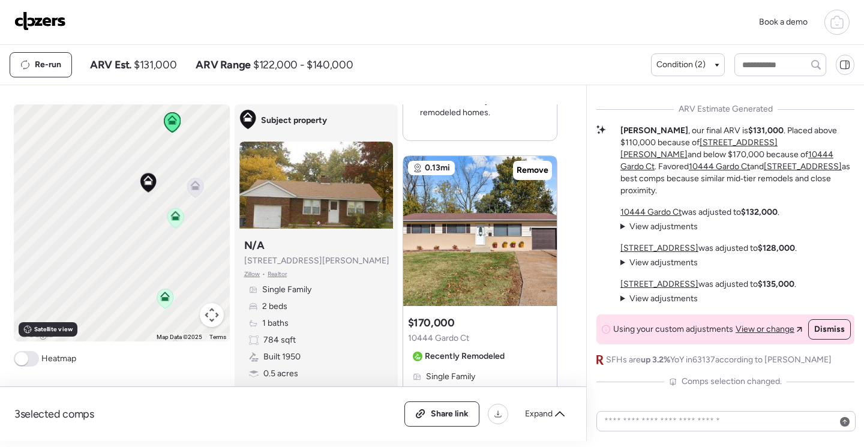
scroll to position [1020, 0]
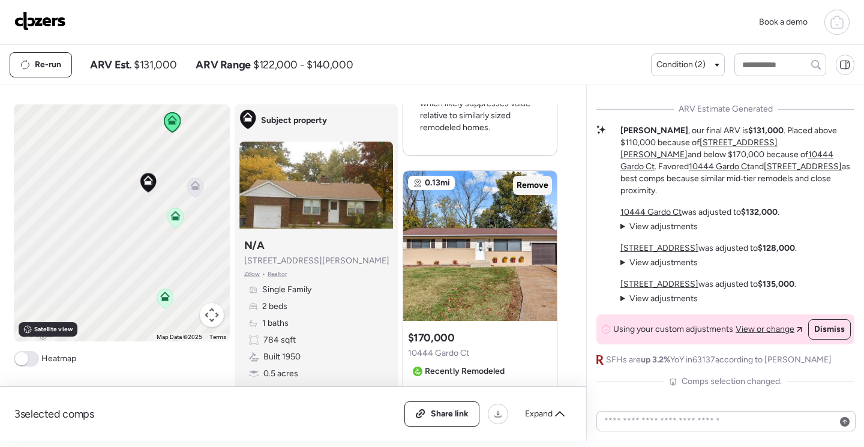
click at [533, 187] on span "Remove" at bounding box center [533, 185] width 32 height 12
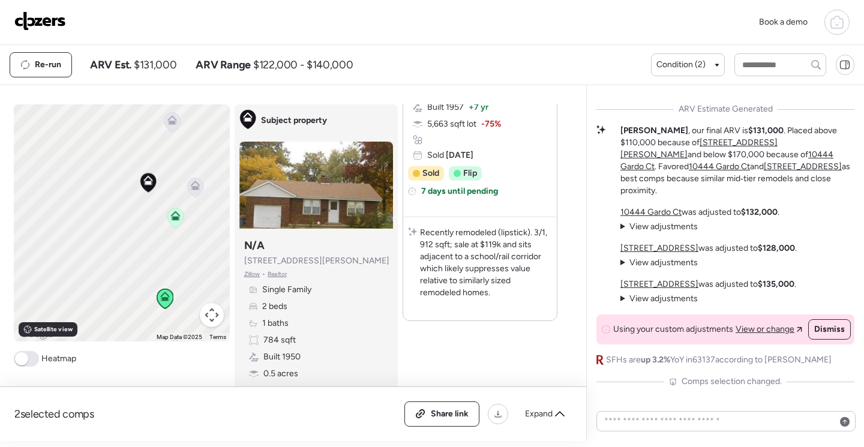
scroll to position [855, 0]
click at [196, 196] on icon at bounding box center [198, 196] width 8 height 4
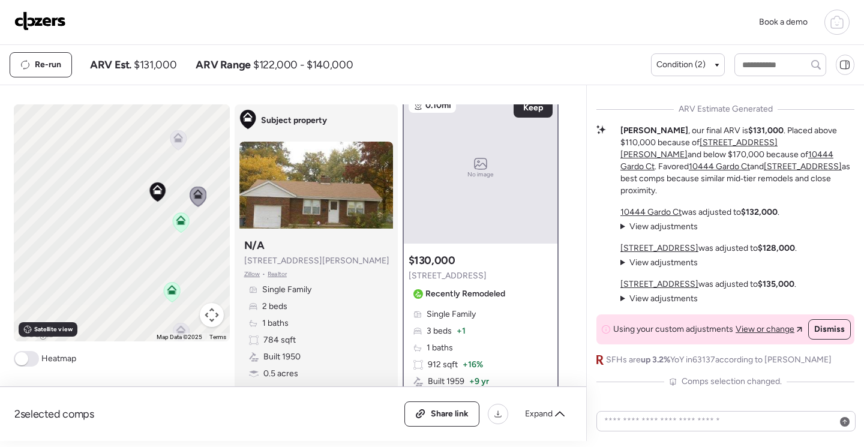
scroll to position [0, 0]
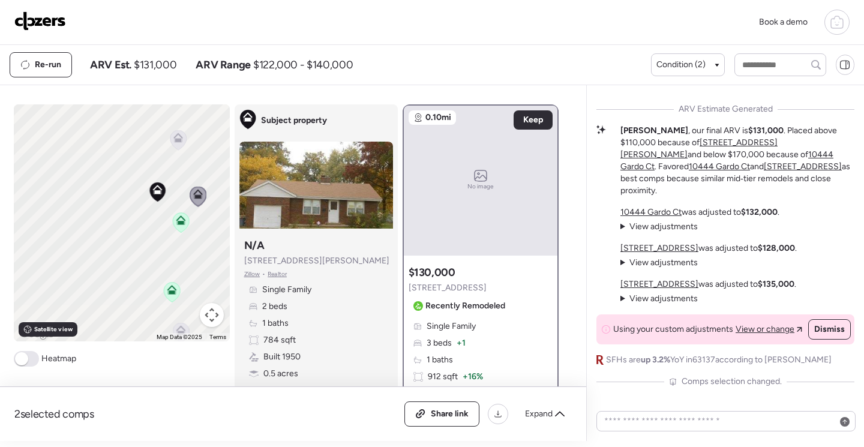
click at [479, 212] on div "No image" at bounding box center [481, 181] width 154 height 150
click at [178, 178] on icon at bounding box center [182, 178] width 8 height 4
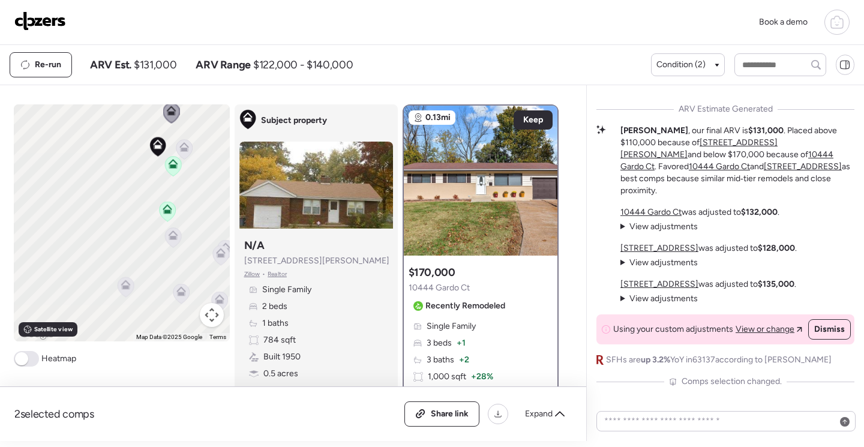
drag, startPoint x: 195, startPoint y: 259, endPoint x: 183, endPoint y: 205, distance: 54.7
click at [184, 206] on div "To activate drag with keyboard, press Alt + Enter. Once in keyboard drag state,…" at bounding box center [122, 222] width 216 height 237
click at [140, 257] on icon at bounding box center [141, 256] width 10 height 10
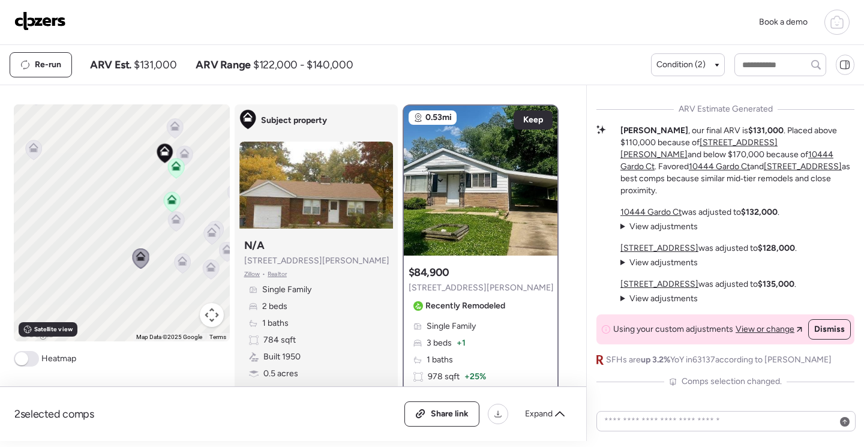
click at [178, 263] on icon at bounding box center [182, 264] width 8 height 4
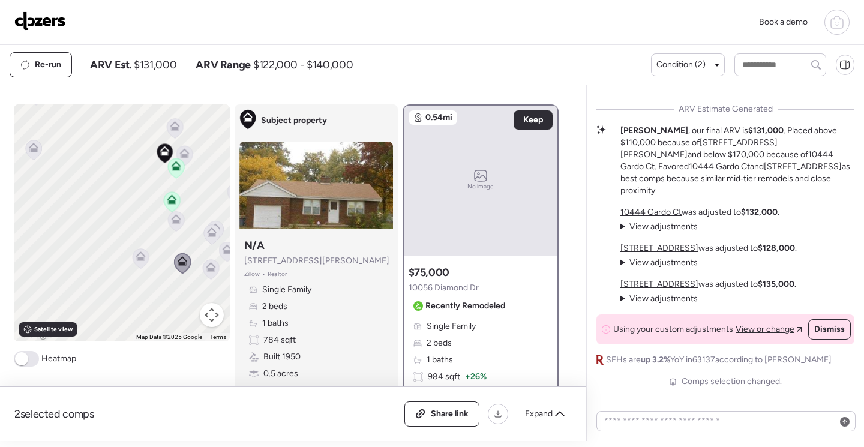
click at [207, 273] on icon at bounding box center [211, 269] width 16 height 20
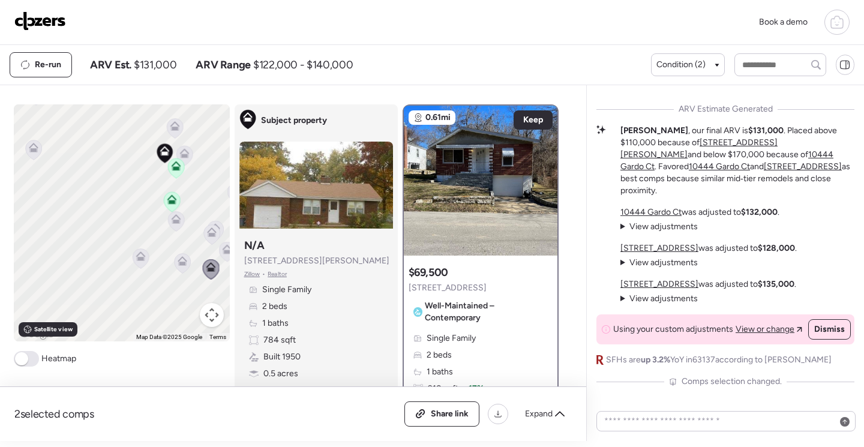
click at [210, 236] on icon at bounding box center [212, 235] width 8 height 4
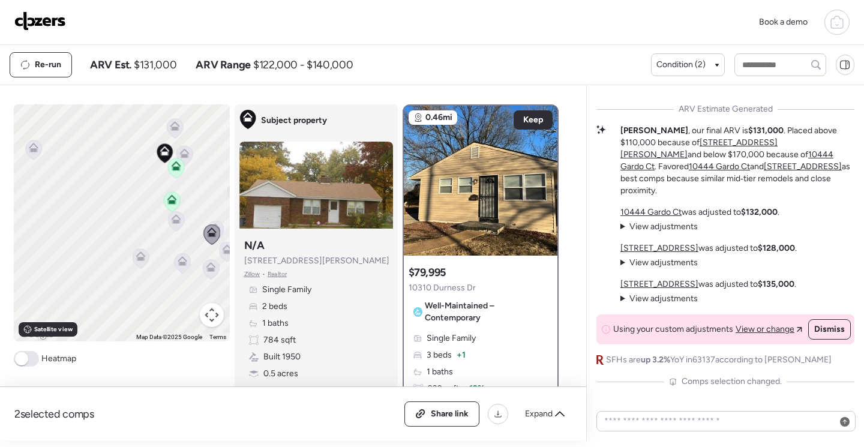
click at [220, 222] on div "To activate drag with keyboard, press Alt + Enter. Once in keyboard drag state,…" at bounding box center [122, 222] width 216 height 237
click at [211, 223] on icon at bounding box center [215, 231] width 16 height 20
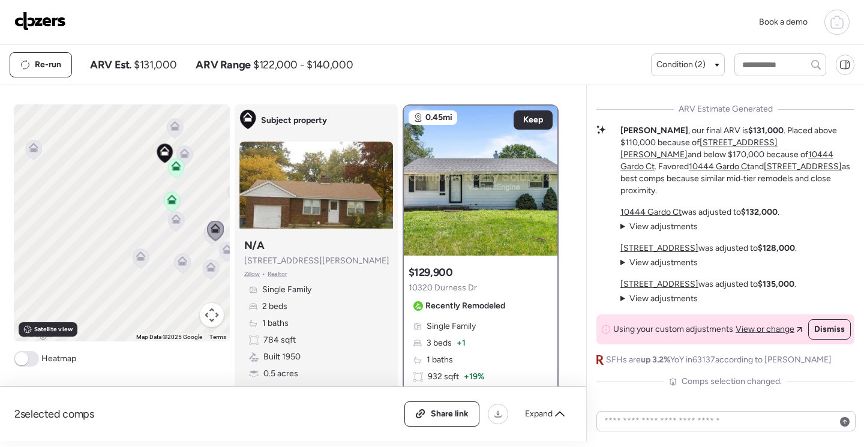
click at [178, 215] on icon at bounding box center [175, 221] width 17 height 20
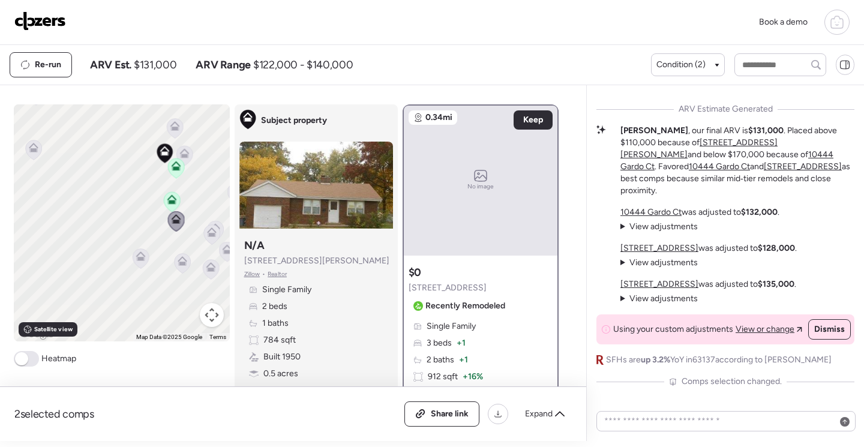
click at [170, 200] on icon at bounding box center [171, 196] width 9 height 5
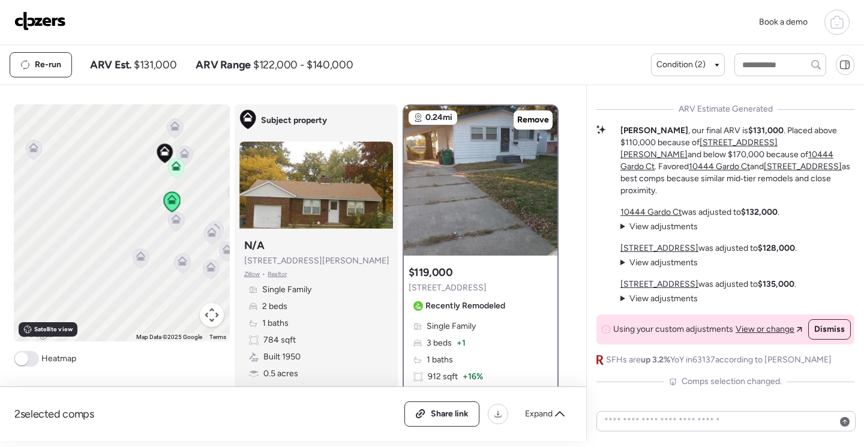
click at [174, 166] on icon at bounding box center [176, 166] width 10 height 10
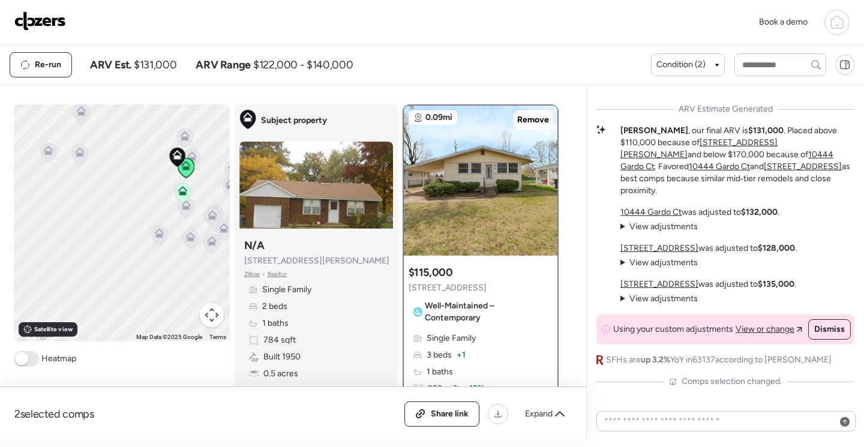
click at [79, 158] on icon at bounding box center [79, 155] width 16 height 20
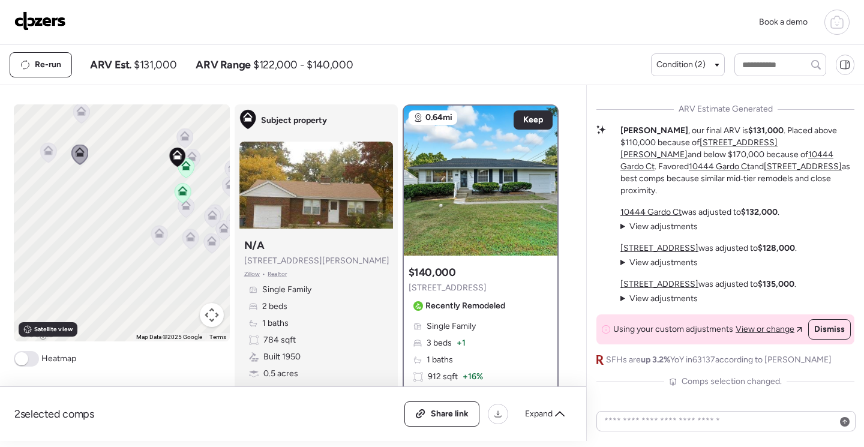
click at [48, 154] on icon at bounding box center [48, 153] width 16 height 20
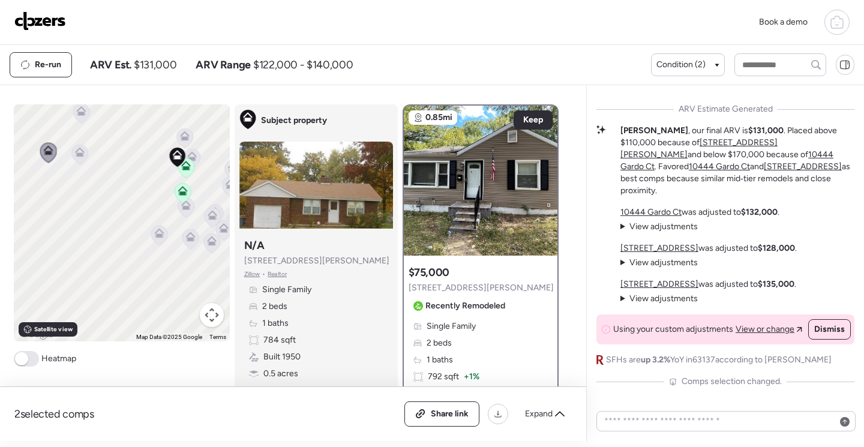
click at [73, 115] on div at bounding box center [81, 114] width 17 height 22
click at [78, 111] on icon at bounding box center [81, 111] width 10 height 10
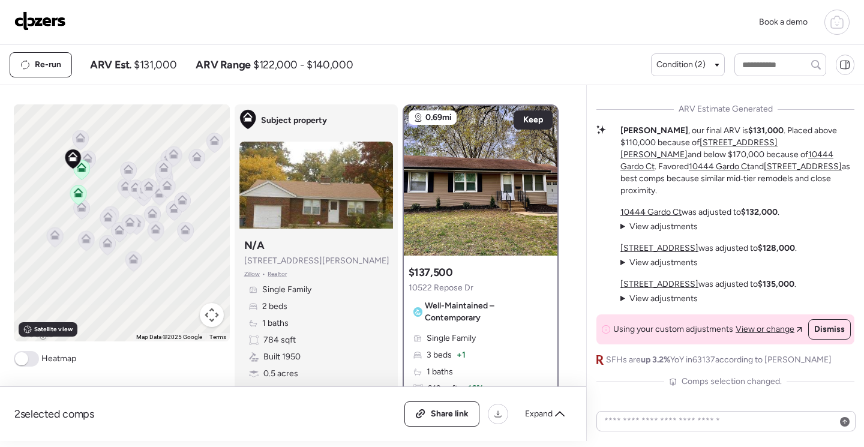
drag, startPoint x: 184, startPoint y: 275, endPoint x: 76, endPoint y: 277, distance: 108.0
click at [74, 279] on div "To activate drag with keyboard, press Alt + Enter. Once in keyboard drag state,…" at bounding box center [122, 222] width 216 height 237
click at [97, 223] on icon at bounding box center [101, 222] width 8 height 4
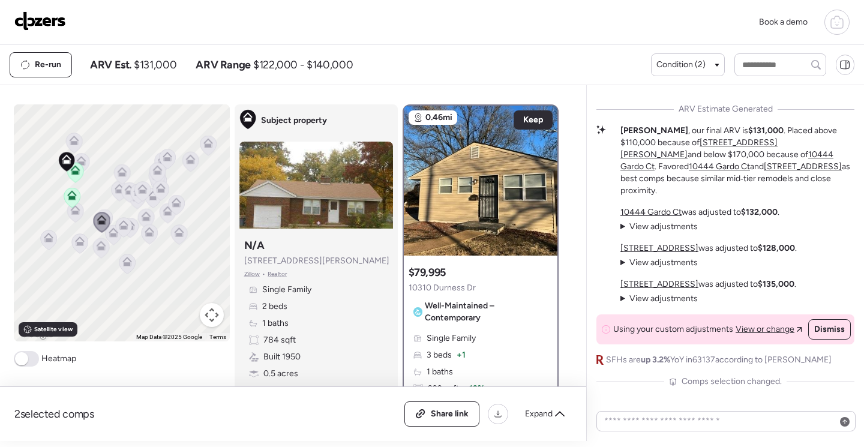
click at [78, 161] on icon at bounding box center [81, 161] width 10 height 10
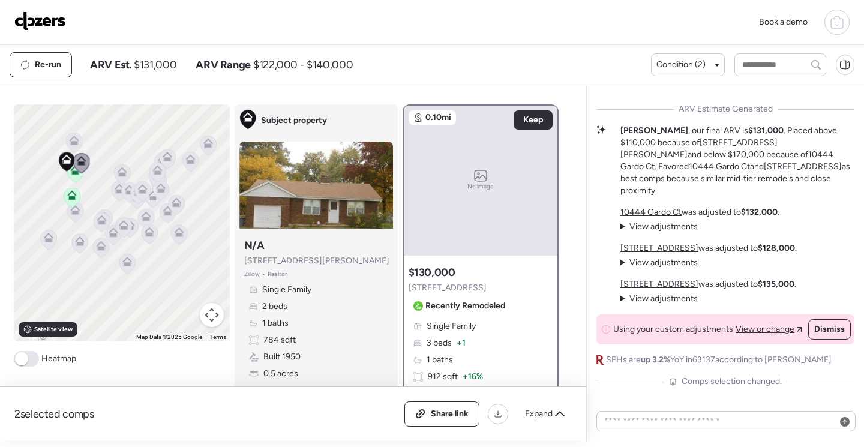
click at [69, 137] on icon at bounding box center [73, 138] width 9 height 5
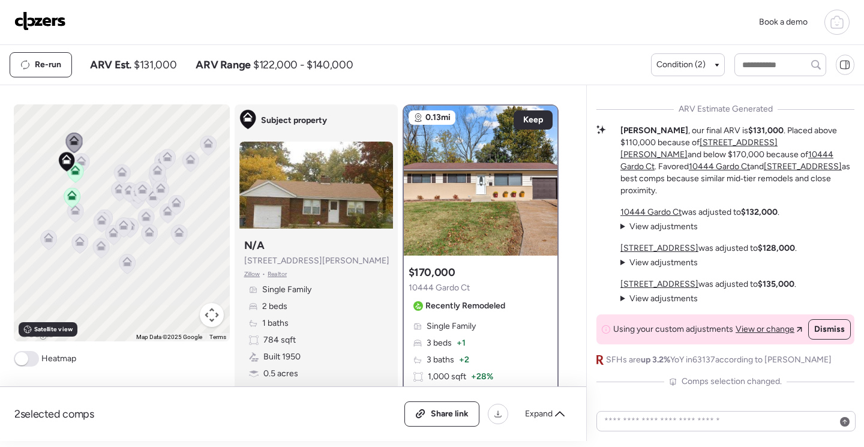
click at [79, 158] on icon at bounding box center [81, 161] width 10 height 10
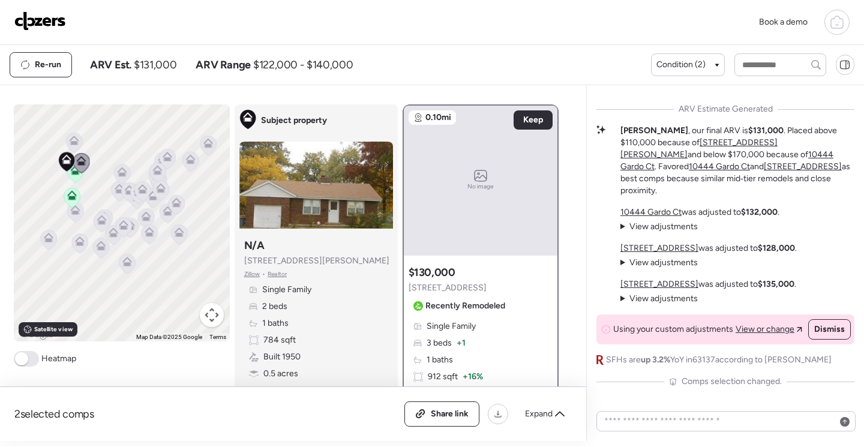
click at [461, 287] on div "$130,000 [STREET_ADDRESS] Recently Remodeled" at bounding box center [459, 290] width 101 height 50
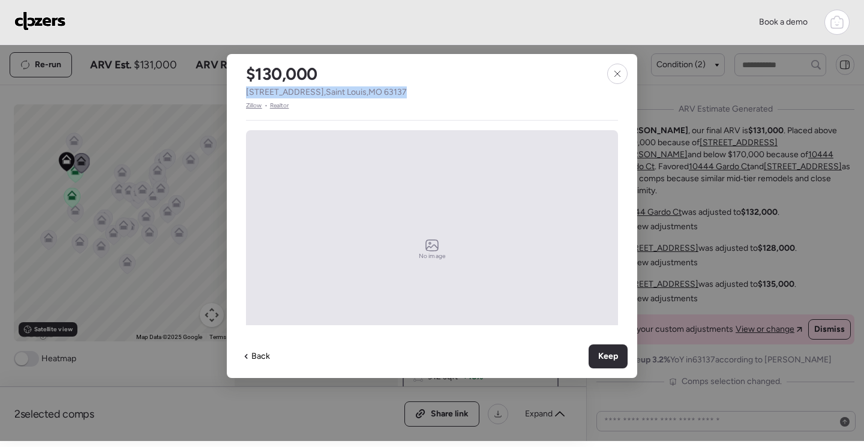
drag, startPoint x: 250, startPoint y: 93, endPoint x: 388, endPoint y: 92, distance: 137.4
click at [388, 92] on div "$130,000 [STREET_ADDRESS] • Realtor" at bounding box center [326, 82] width 199 height 56
drag, startPoint x: 388, startPoint y: 92, endPoint x: 379, endPoint y: 91, distance: 9.1
copy span "[STREET_ADDRESS]"
click at [617, 75] on icon at bounding box center [618, 74] width 10 height 10
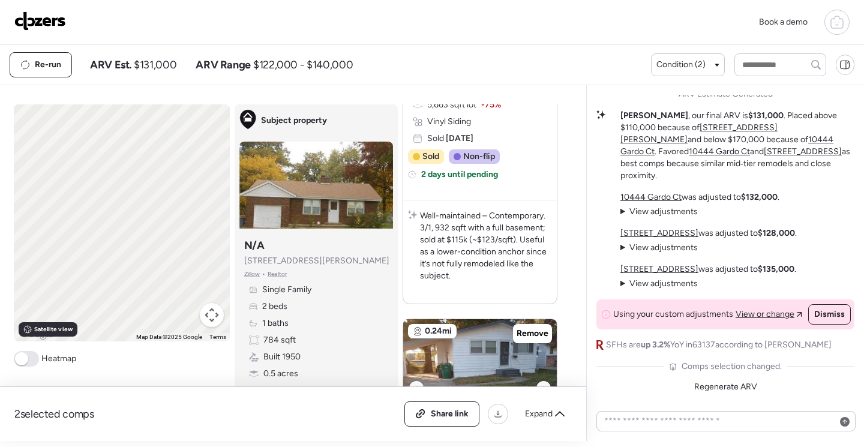
scroll to position [900, 0]
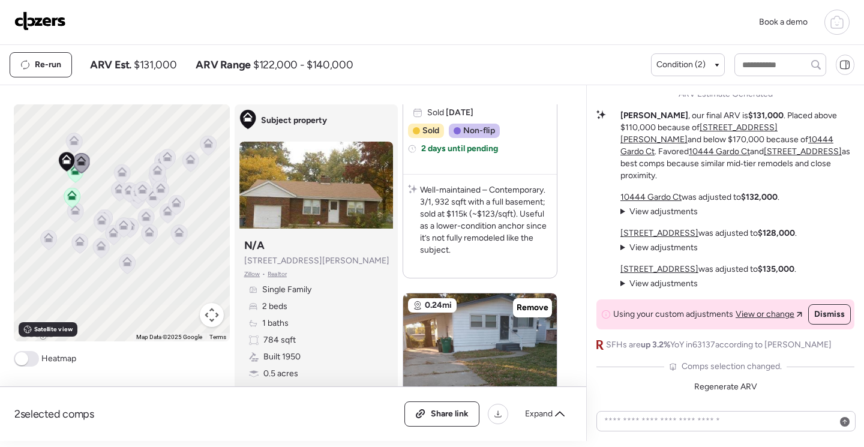
click at [77, 244] on icon at bounding box center [80, 244] width 8 height 4
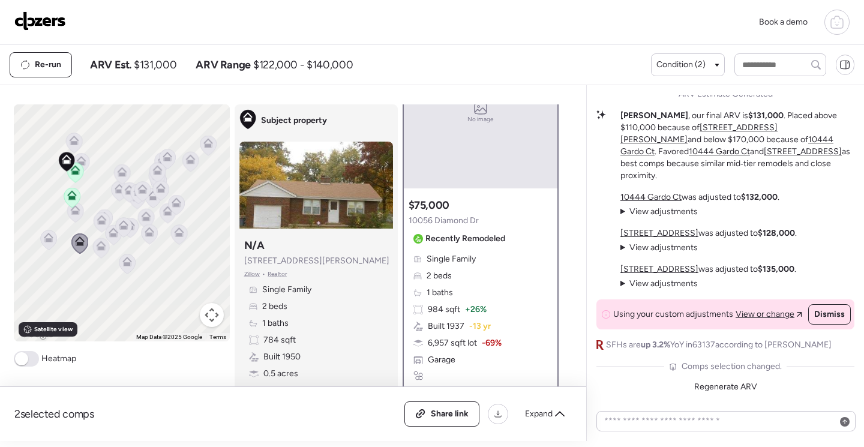
scroll to position [0, 0]
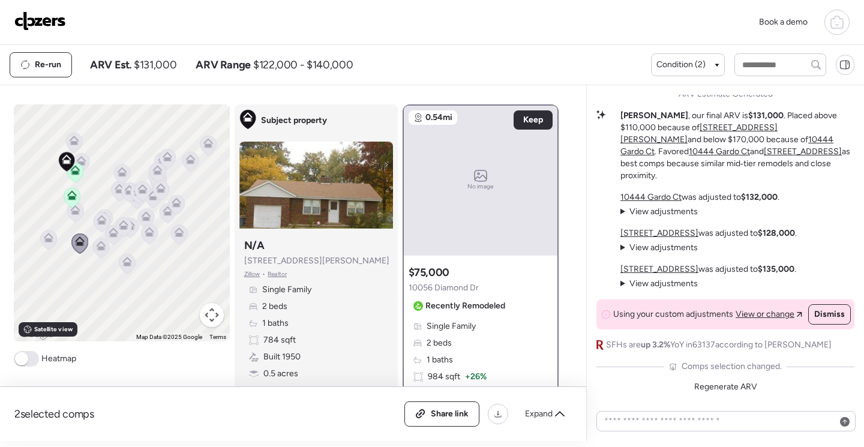
click at [99, 247] on icon at bounding box center [101, 248] width 8 height 4
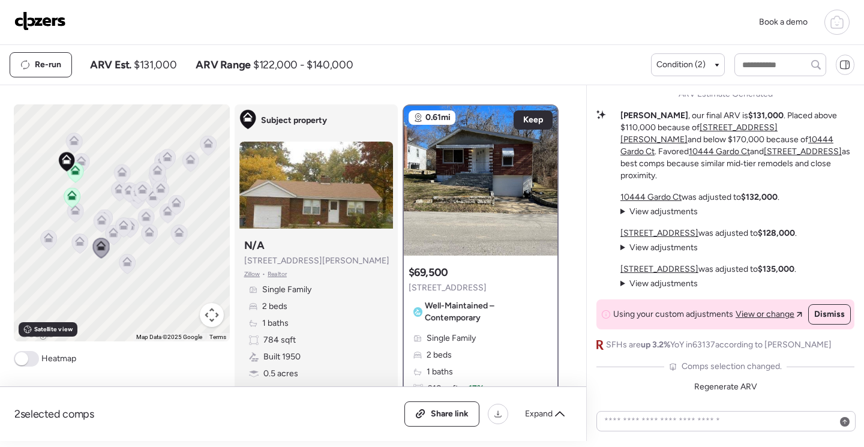
click at [101, 218] on icon at bounding box center [102, 220] width 10 height 10
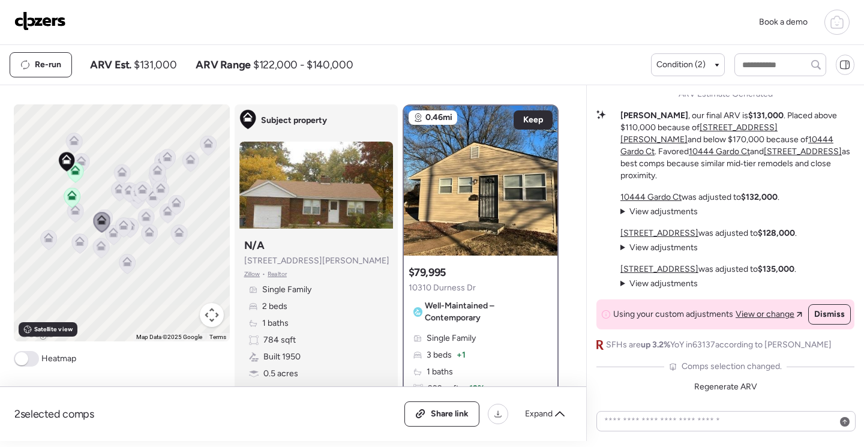
click at [109, 232] on icon at bounding box center [114, 232] width 10 height 10
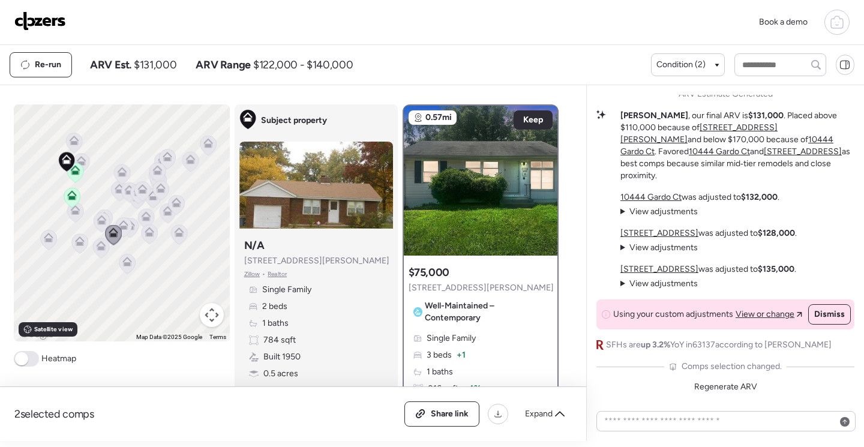
click at [122, 226] on icon at bounding box center [124, 225] width 10 height 10
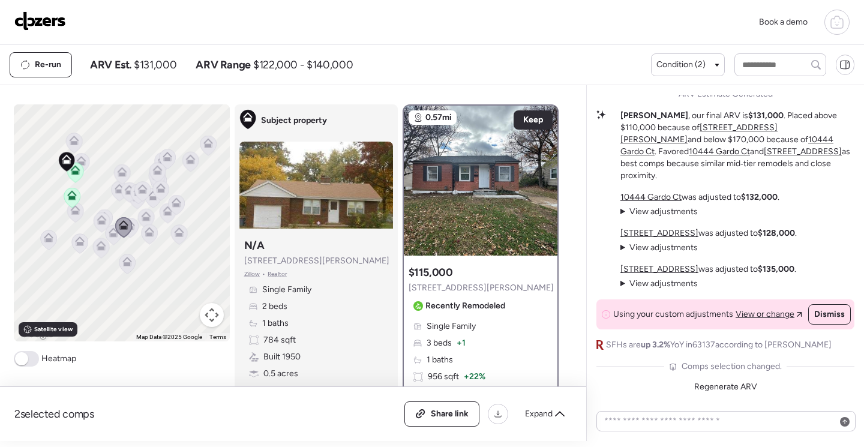
click at [68, 198] on icon at bounding box center [72, 198] width 8 height 4
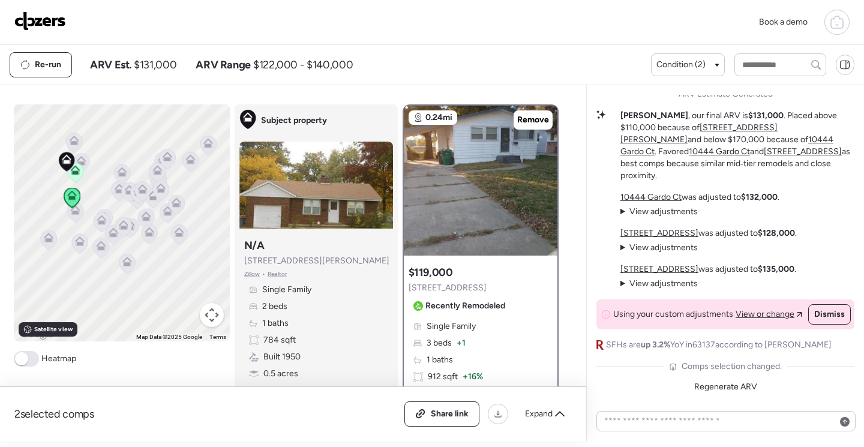
click at [70, 176] on icon at bounding box center [75, 173] width 16 height 20
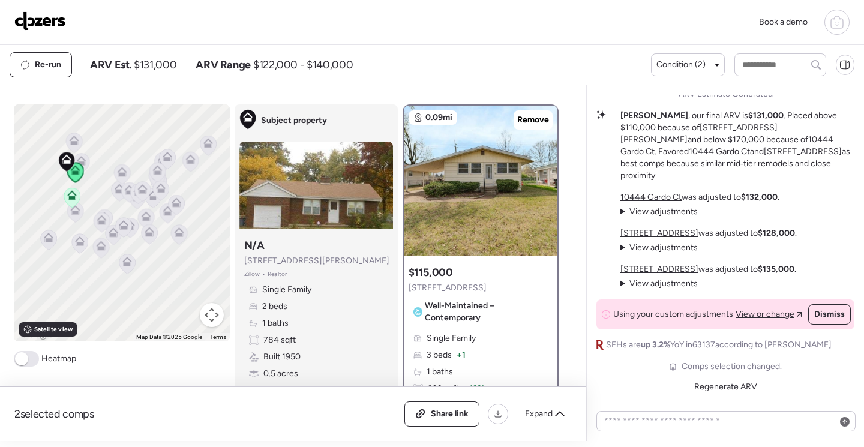
click at [68, 195] on icon at bounding box center [72, 195] width 10 height 10
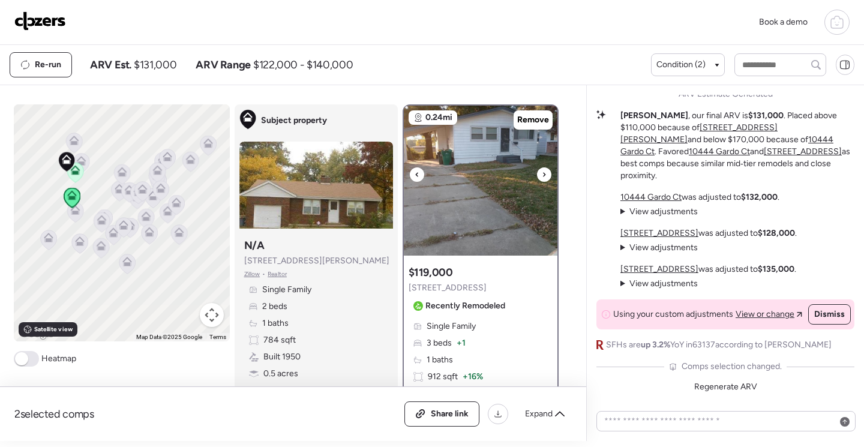
click at [459, 190] on img at bounding box center [481, 181] width 154 height 150
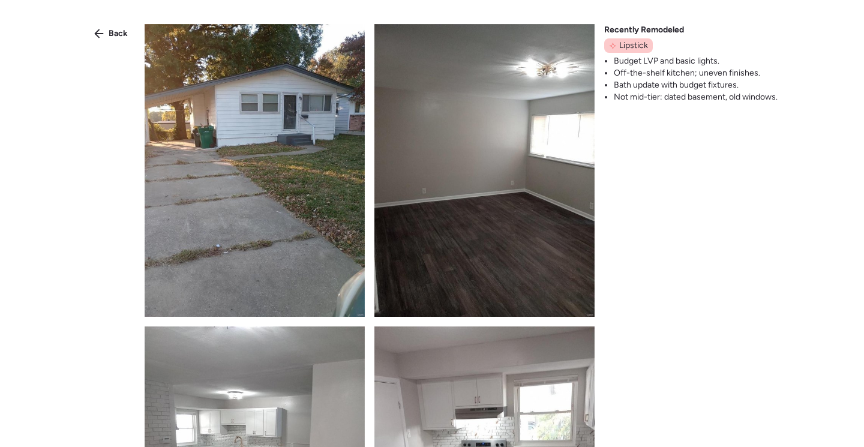
click at [310, 206] on img at bounding box center [255, 170] width 220 height 293
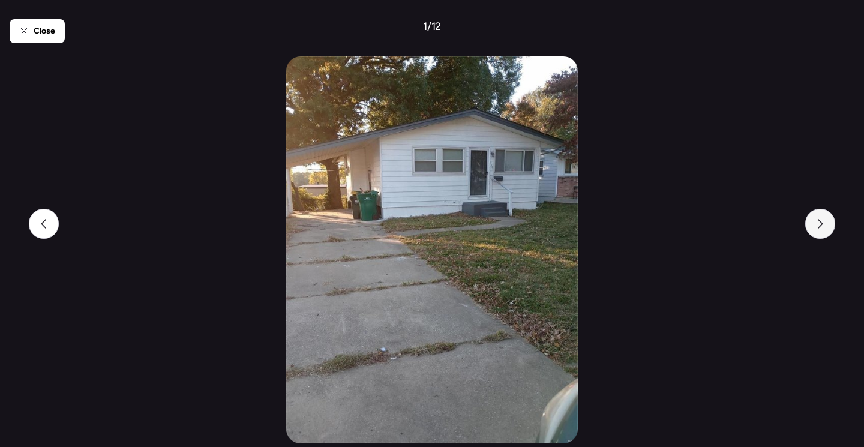
click at [818, 233] on div at bounding box center [820, 224] width 30 height 30
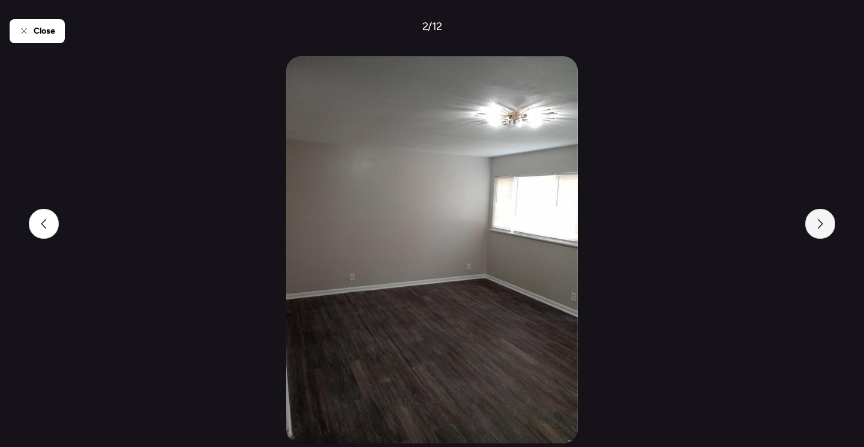
click at [819, 227] on icon at bounding box center [820, 224] width 5 height 10
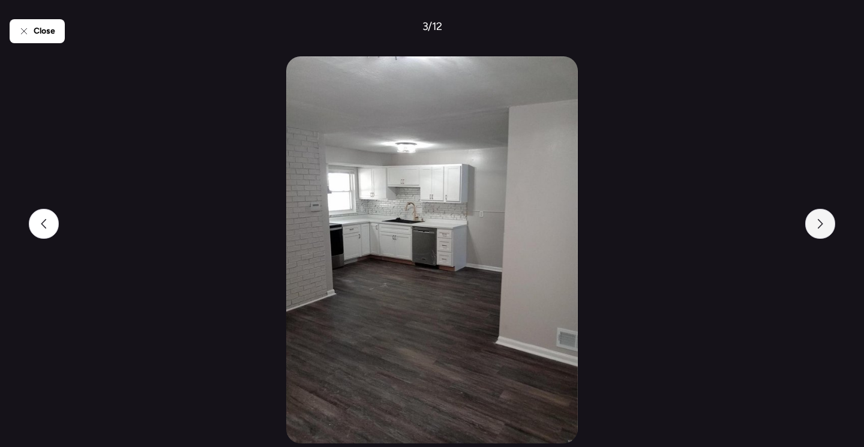
click at [820, 227] on icon at bounding box center [820, 224] width 5 height 10
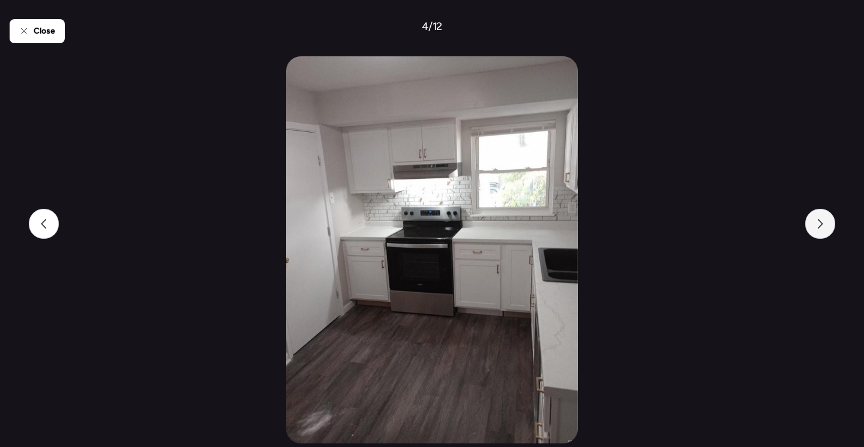
click at [820, 226] on icon at bounding box center [820, 224] width 5 height 10
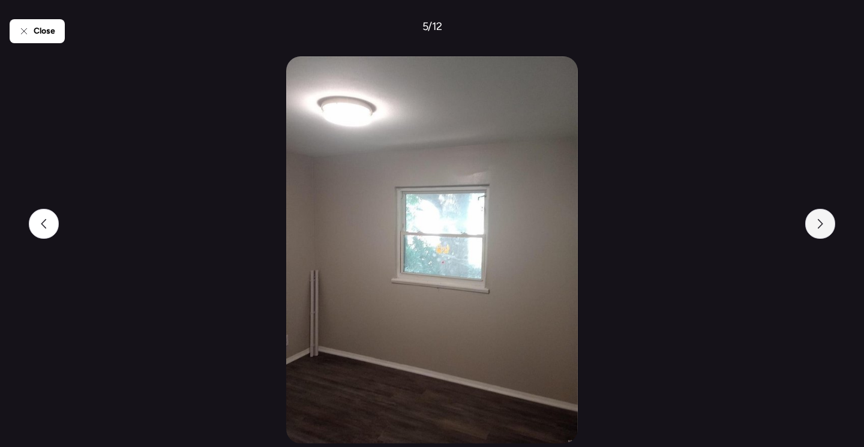
click at [820, 226] on icon at bounding box center [820, 224] width 5 height 10
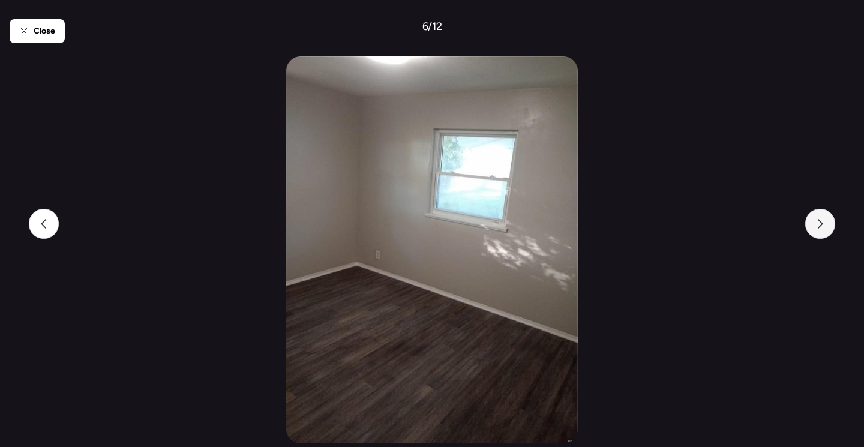
click at [820, 226] on icon at bounding box center [820, 224] width 5 height 10
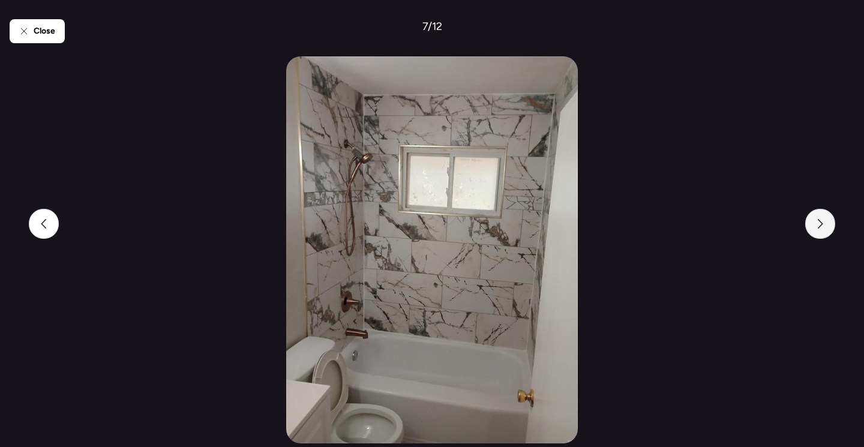
click at [821, 226] on icon at bounding box center [820, 224] width 5 height 10
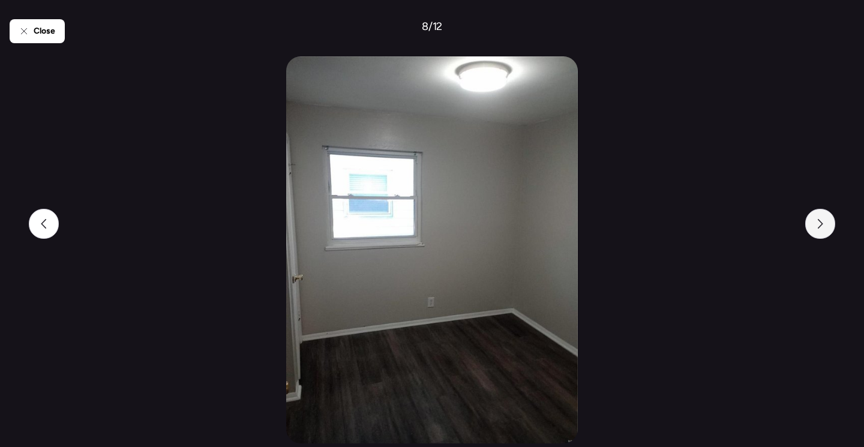
click at [821, 226] on icon at bounding box center [820, 224] width 10 height 10
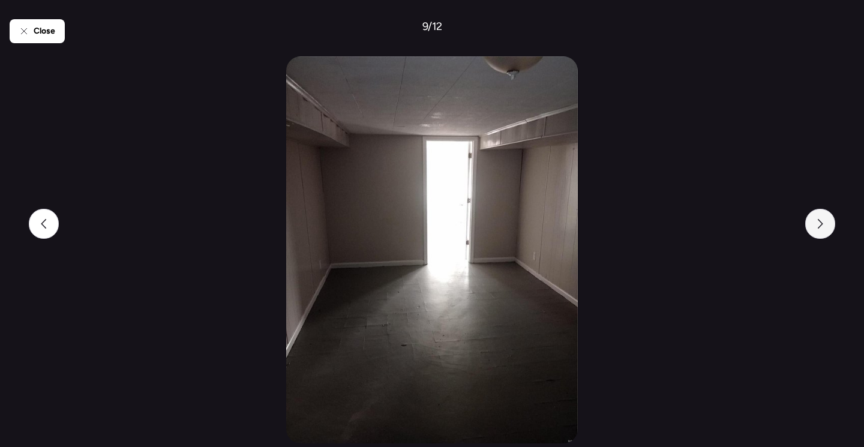
click at [821, 226] on icon at bounding box center [820, 224] width 10 height 10
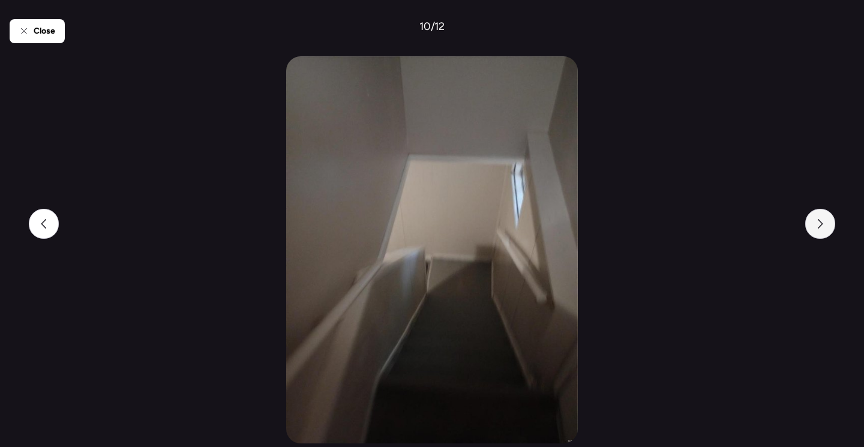
click at [821, 226] on icon at bounding box center [820, 224] width 10 height 10
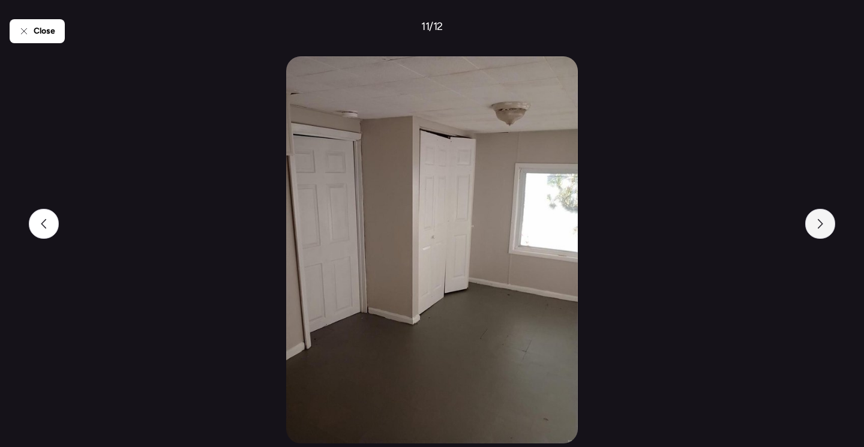
click at [821, 226] on icon at bounding box center [820, 224] width 10 height 10
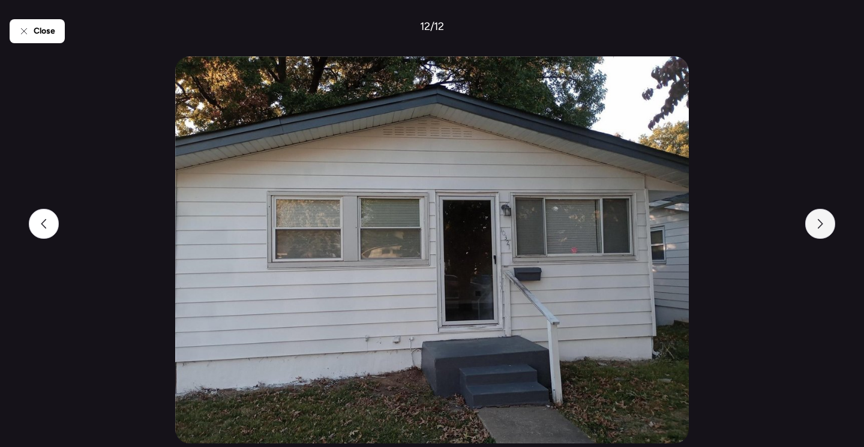
click at [821, 226] on icon at bounding box center [820, 224] width 10 height 10
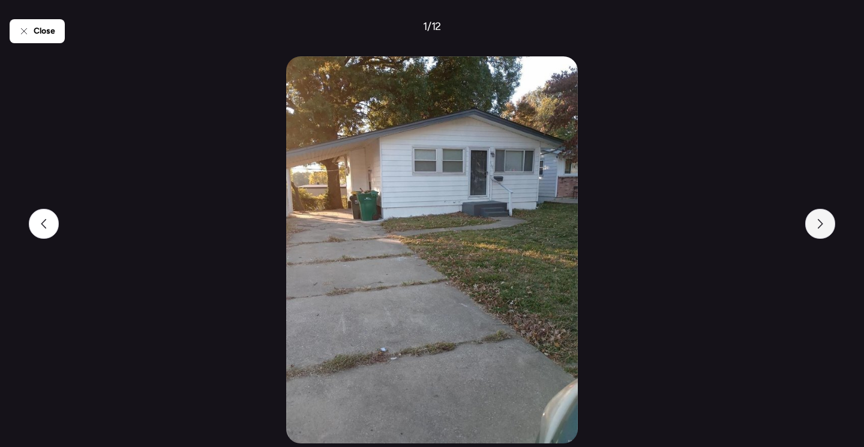
click at [821, 226] on icon at bounding box center [820, 224] width 10 height 10
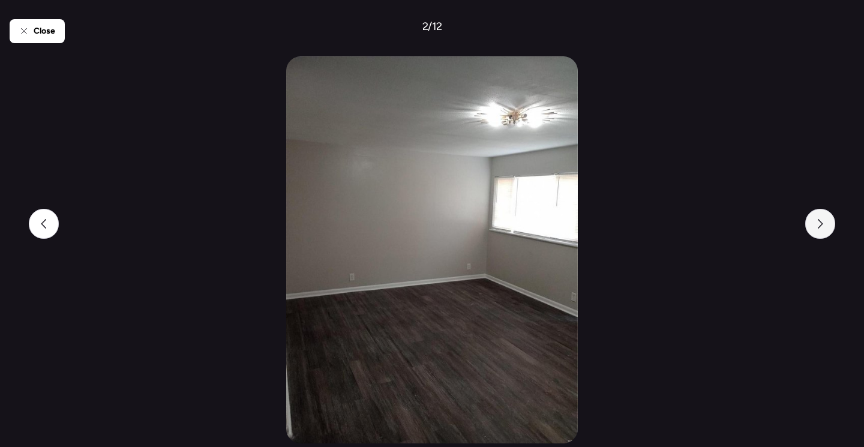
click at [821, 226] on icon at bounding box center [820, 224] width 10 height 10
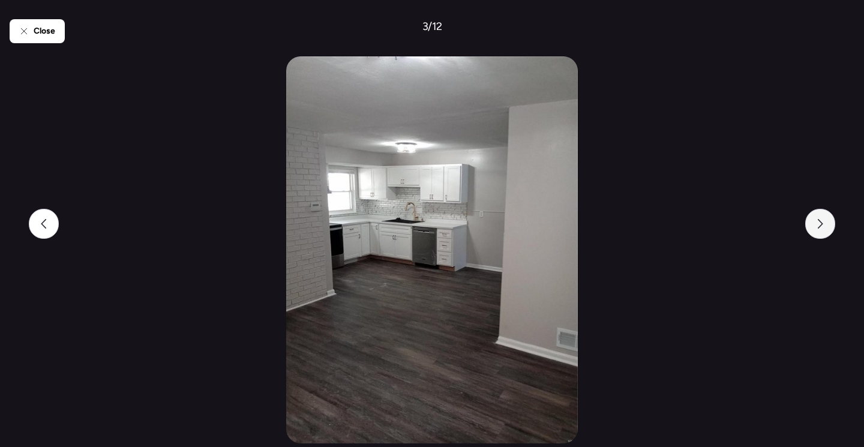
click at [821, 226] on icon at bounding box center [820, 224] width 10 height 10
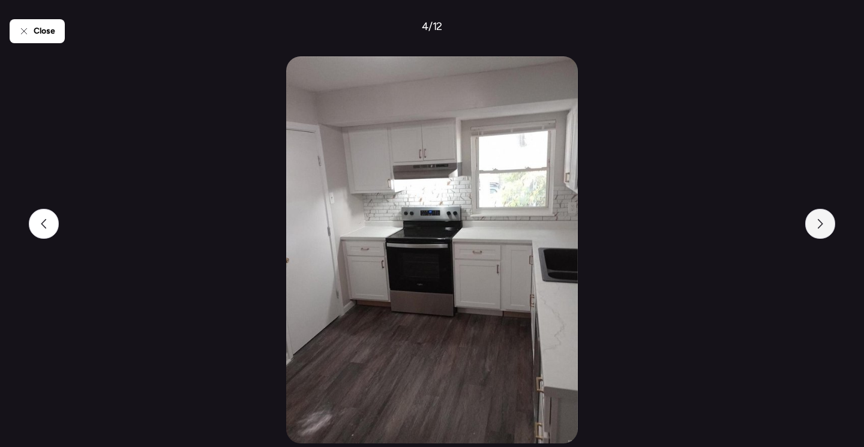
click at [821, 226] on icon at bounding box center [820, 224] width 10 height 10
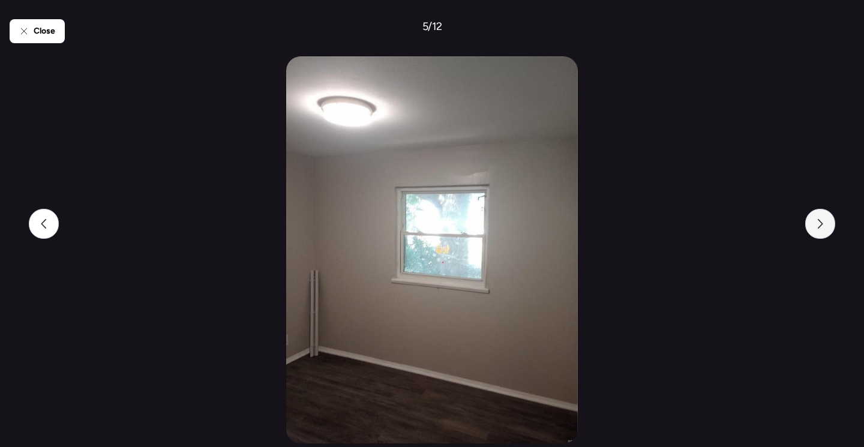
click at [821, 226] on icon at bounding box center [820, 224] width 10 height 10
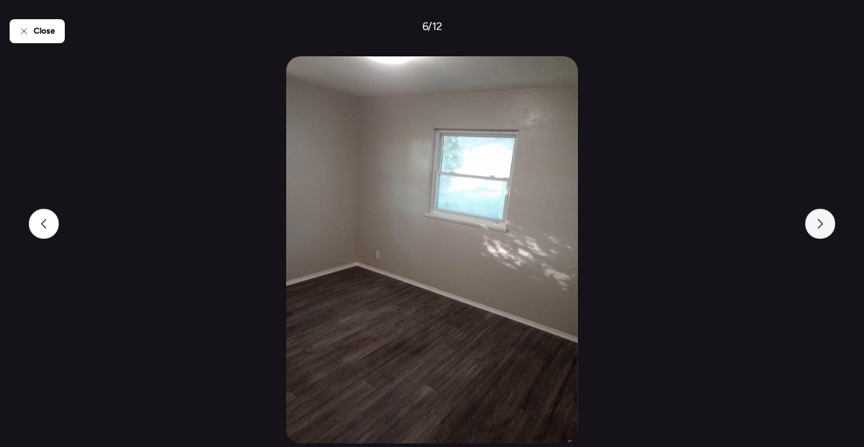
click at [821, 226] on icon at bounding box center [820, 224] width 10 height 10
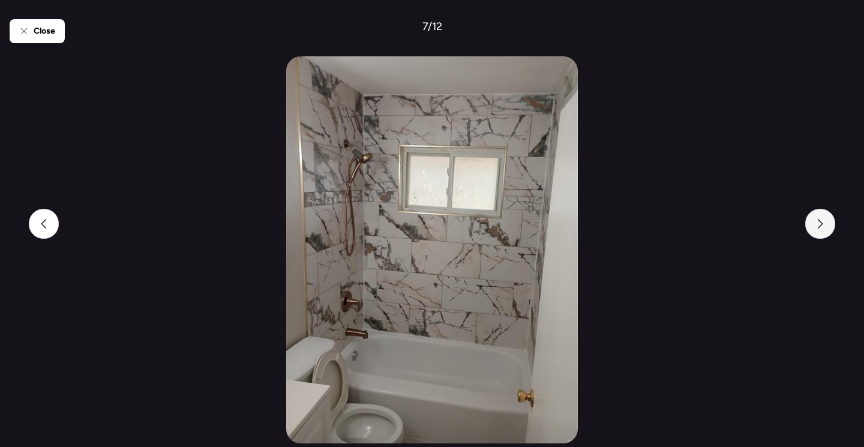
click at [821, 226] on icon at bounding box center [820, 224] width 10 height 10
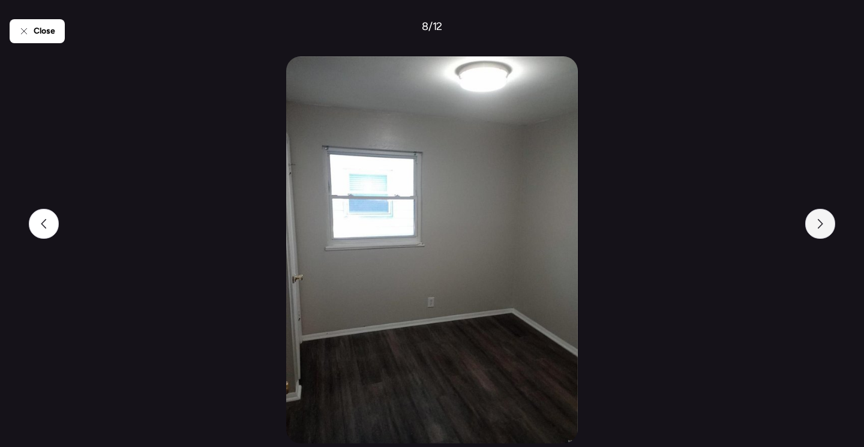
click at [821, 226] on icon at bounding box center [820, 224] width 10 height 10
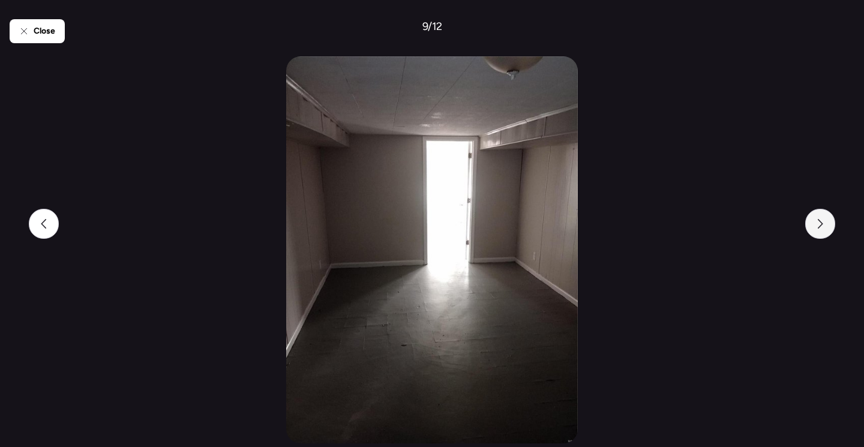
click at [821, 226] on icon at bounding box center [820, 224] width 10 height 10
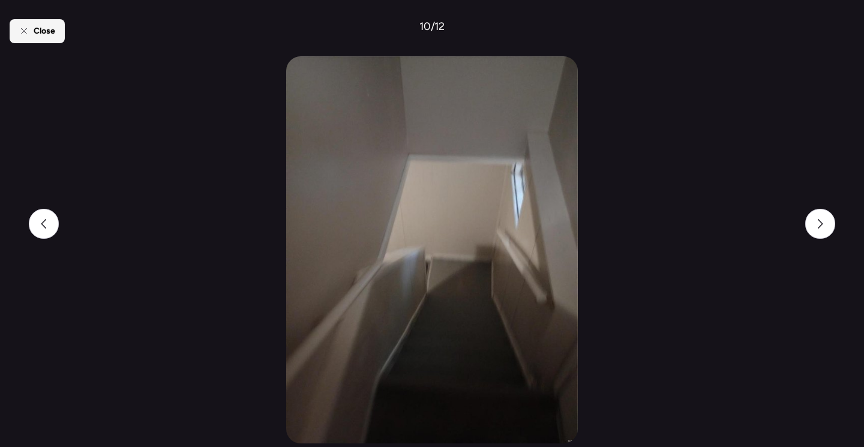
click at [29, 33] on div "Close" at bounding box center [37, 31] width 55 height 24
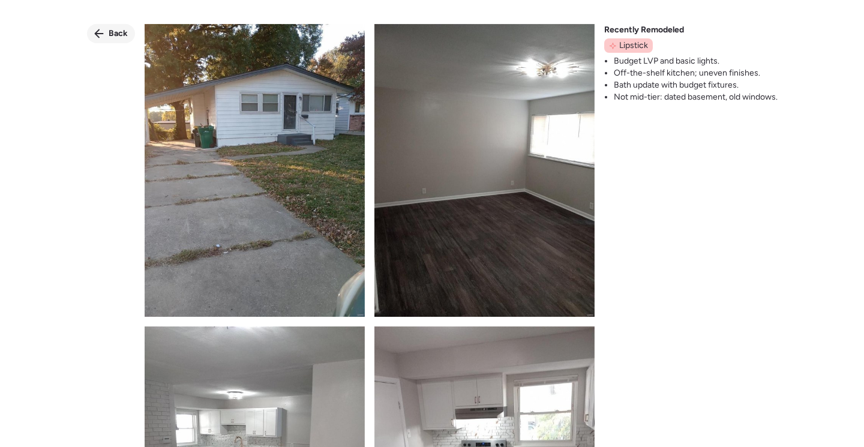
click at [112, 32] on span "Back" at bounding box center [118, 34] width 19 height 12
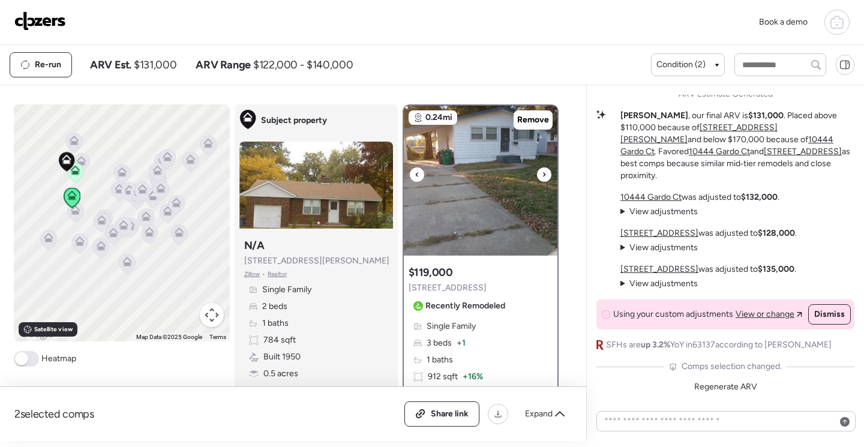
click at [491, 226] on img at bounding box center [481, 181] width 154 height 150
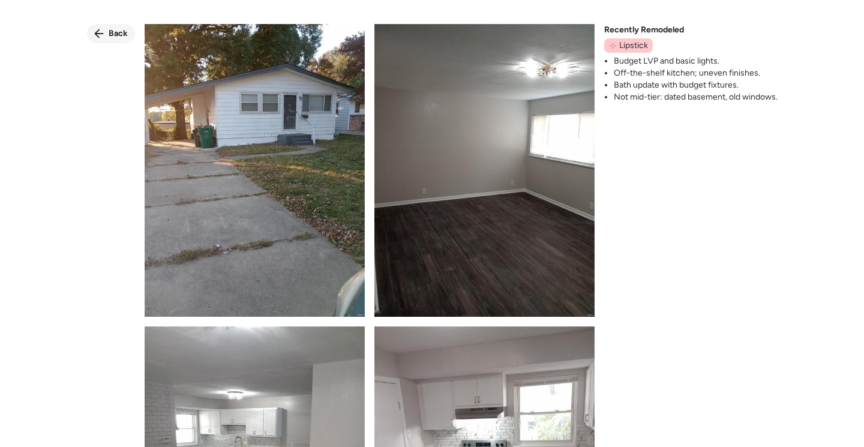
click at [112, 37] on span "Back" at bounding box center [118, 34] width 19 height 12
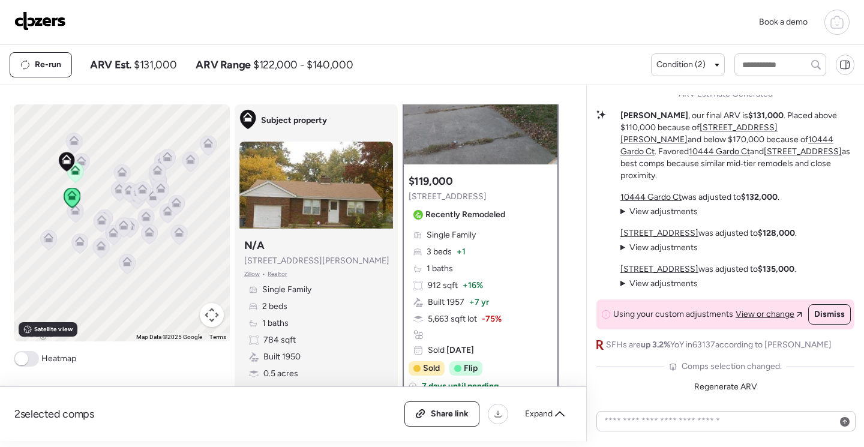
scroll to position [120, 0]
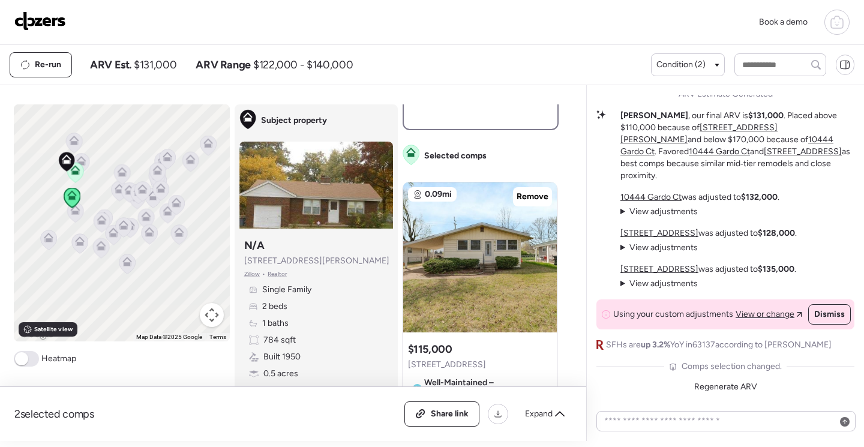
click at [122, 171] on icon at bounding box center [122, 174] width 16 height 20
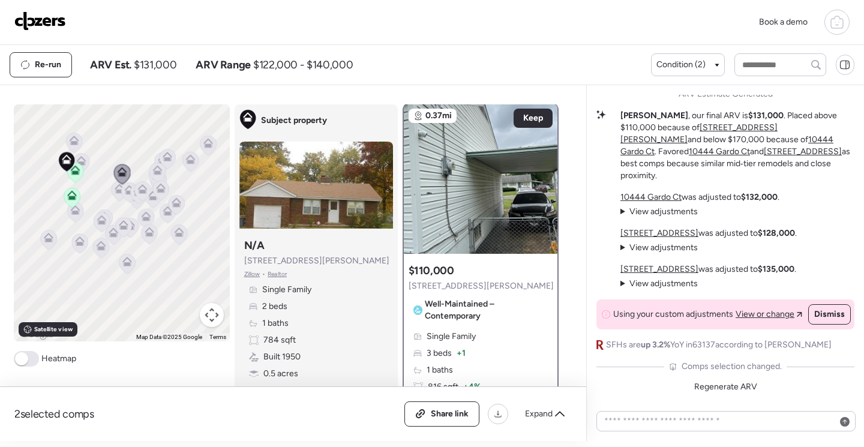
scroll to position [0, 0]
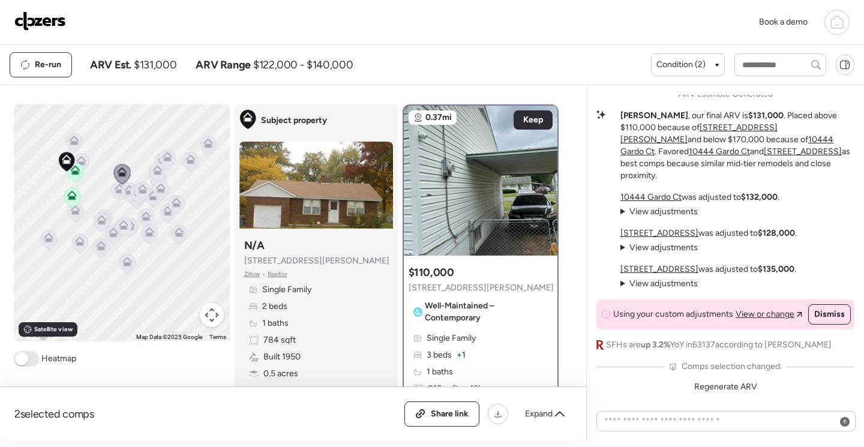
click at [111, 195] on icon at bounding box center [119, 191] width 16 height 20
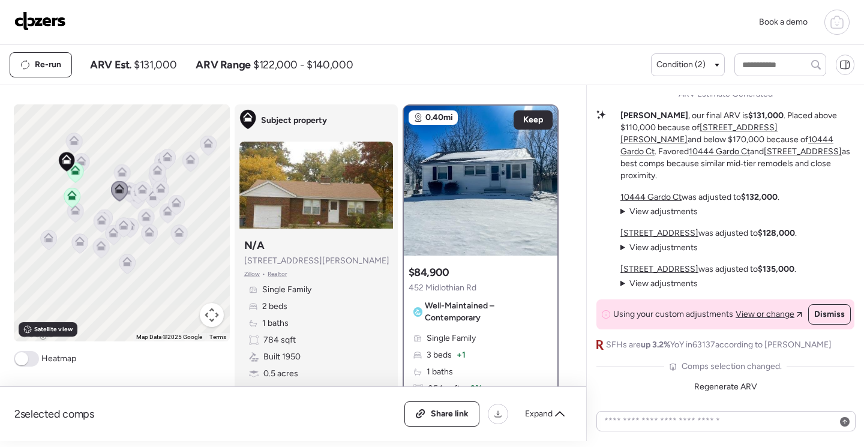
click at [101, 221] on icon at bounding box center [102, 220] width 10 height 10
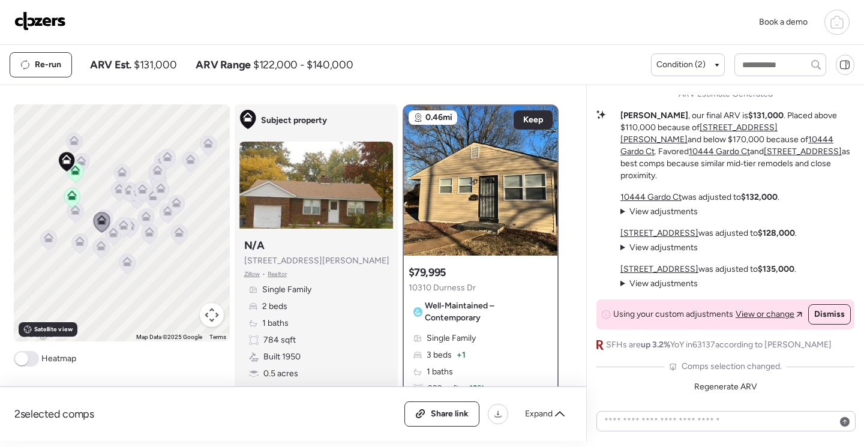
click at [103, 210] on icon at bounding box center [104, 219] width 16 height 20
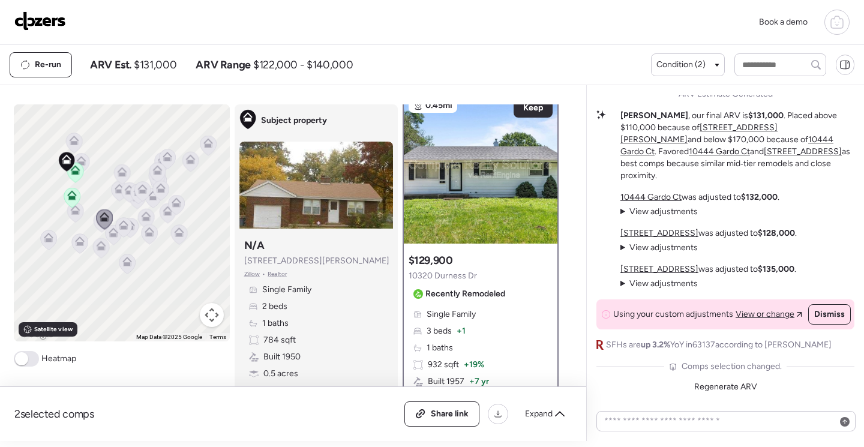
scroll to position [3, 0]
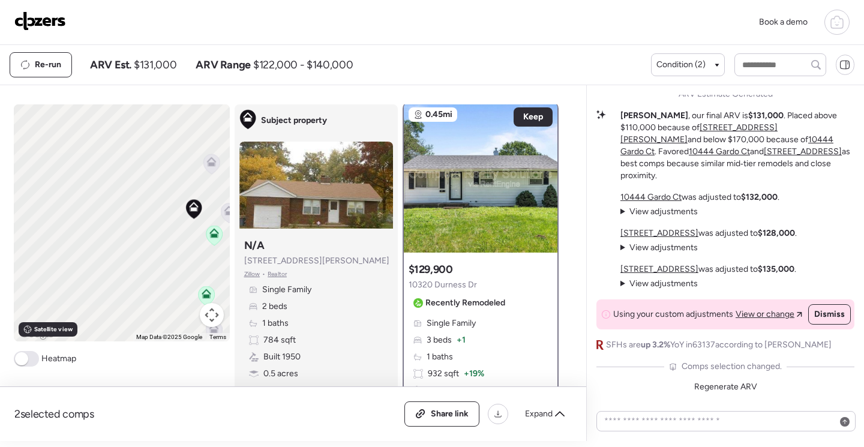
drag, startPoint x: 70, startPoint y: 200, endPoint x: 155, endPoint y: 292, distance: 125.7
click at [175, 306] on div "To activate drag with keyboard, press Alt + Enter. Once in keyboard drag state,…" at bounding box center [122, 222] width 216 height 237
drag, startPoint x: 107, startPoint y: 302, endPoint x: 125, endPoint y: 220, distance: 84.7
click at [125, 220] on div "To activate drag with keyboard, press Alt + Enter. Once in keyboard drag state,…" at bounding box center [122, 222] width 216 height 237
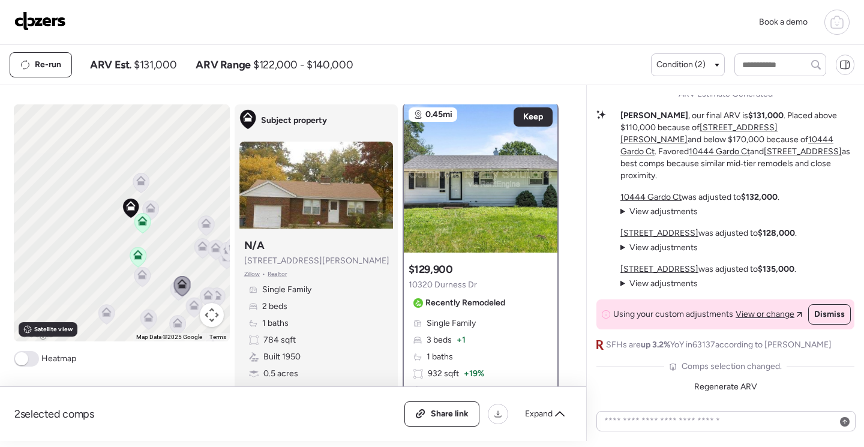
drag, startPoint x: 115, startPoint y: 330, endPoint x: 124, endPoint y: 362, distance: 33.6
click at [124, 362] on div "To navigate the map with touch gestures double-tap and hold your finger on the …" at bounding box center [122, 235] width 216 height 262
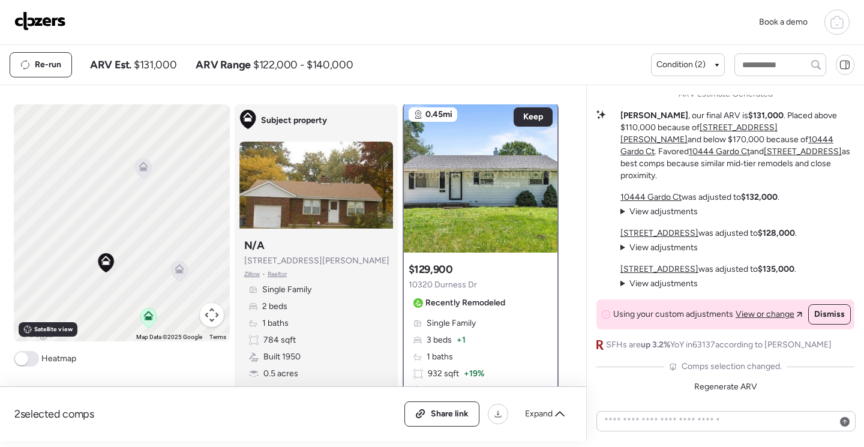
drag, startPoint x: 114, startPoint y: 295, endPoint x: 92, endPoint y: 314, distance: 29.3
click at [92, 314] on div "To activate drag with keyboard, press Alt + Enter. Once in keyboard drag state,…" at bounding box center [122, 222] width 216 height 237
click at [117, 284] on icon at bounding box center [120, 283] width 8 height 4
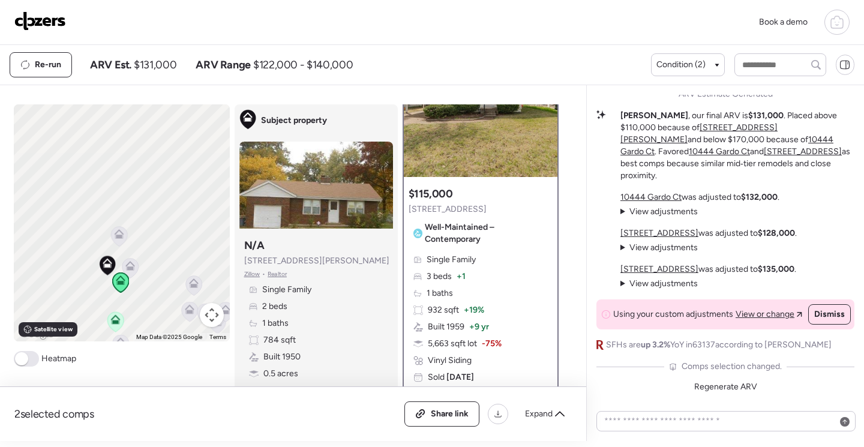
scroll to position [180, 0]
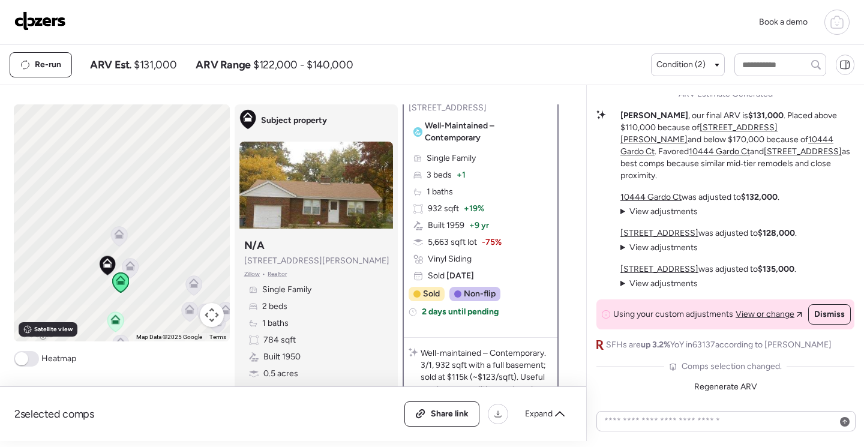
click at [115, 322] on icon at bounding box center [115, 322] width 8 height 4
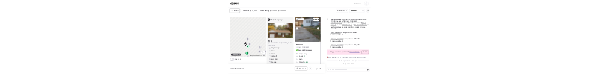
scroll to position [0, 0]
